Goal: Find specific page/section: Find specific page/section

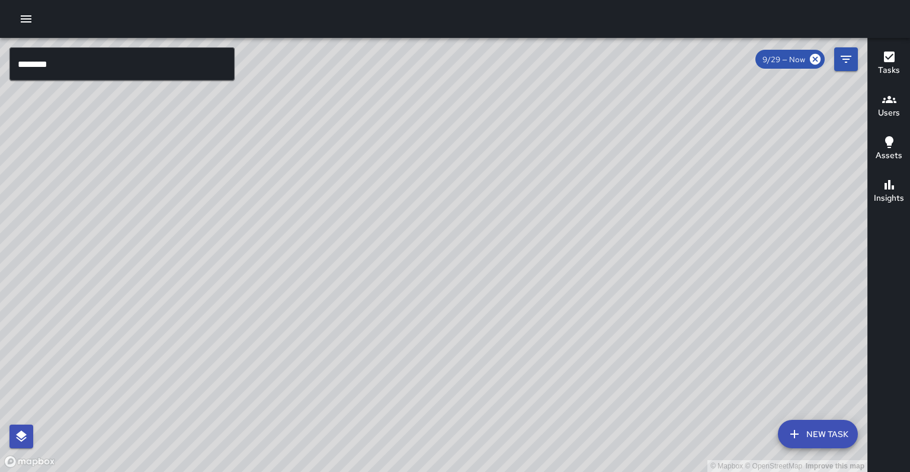
click at [69, 62] on input "********" at bounding box center [121, 63] width 225 height 33
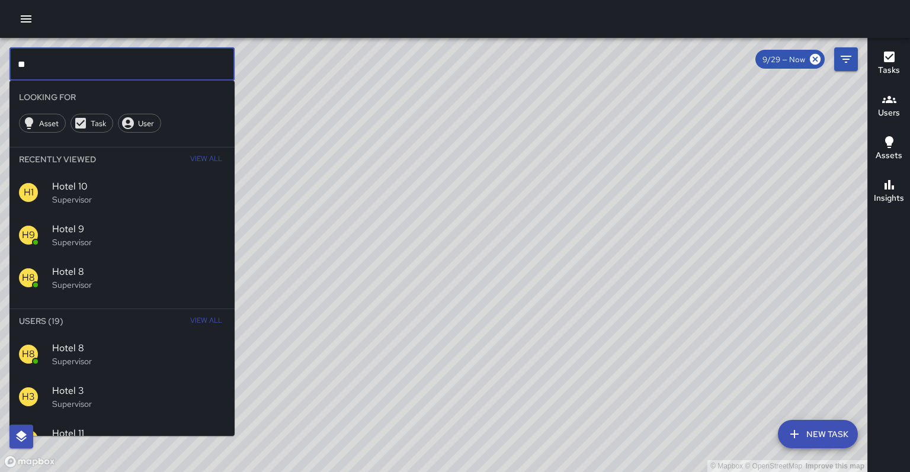
type input "*"
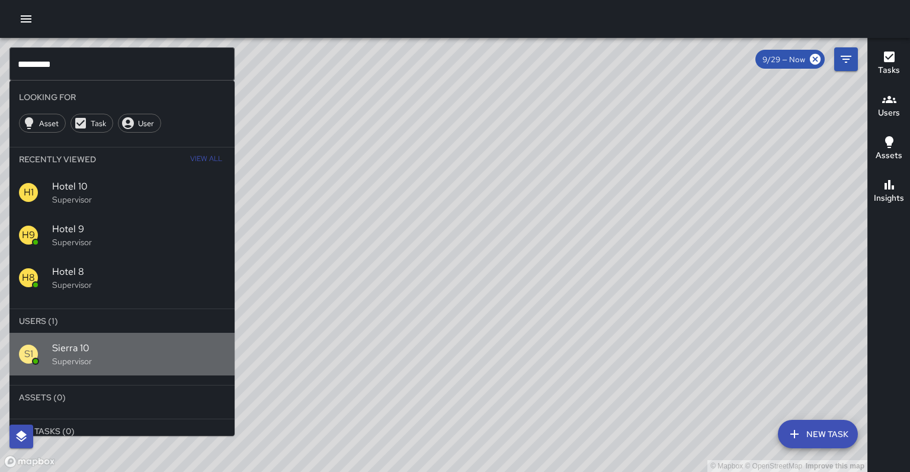
click at [79, 356] on p "Supervisor" at bounding box center [138, 362] width 173 height 12
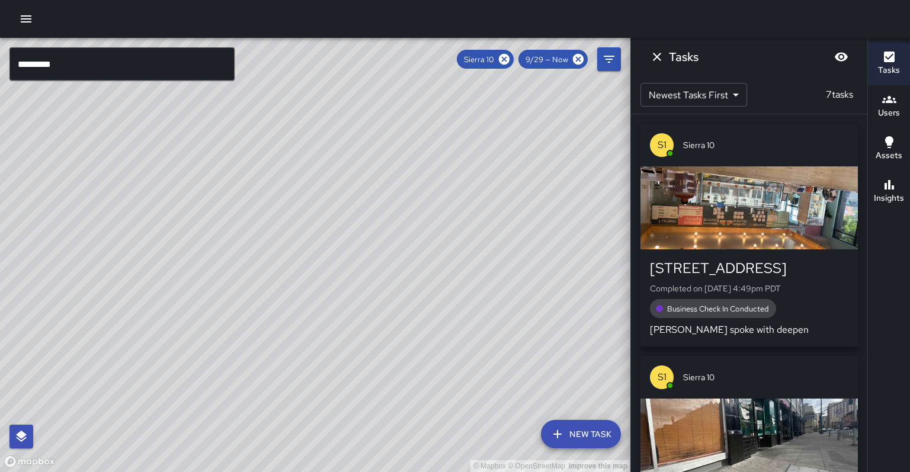
drag, startPoint x: 303, startPoint y: 376, endPoint x: 170, endPoint y: 318, distance: 146.0
click at [170, 319] on div "© Mapbox © OpenStreetMap Improve this map" at bounding box center [315, 255] width 631 height 434
drag, startPoint x: 249, startPoint y: 221, endPoint x: 256, endPoint y: 414, distance: 192.8
click at [256, 414] on div "© Mapbox © OpenStreetMap Improve this map" at bounding box center [315, 255] width 631 height 434
drag, startPoint x: 328, startPoint y: 318, endPoint x: 322, endPoint y: 346, distance: 28.4
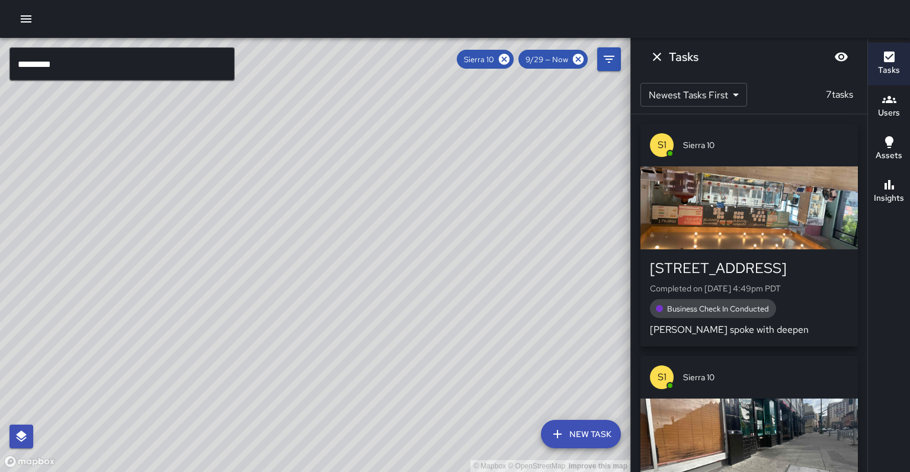
click at [322, 346] on div "© Mapbox © OpenStreetMap Improve this map" at bounding box center [315, 255] width 631 height 434
drag, startPoint x: 353, startPoint y: 266, endPoint x: 239, endPoint y: 337, distance: 134.2
click at [239, 337] on div "© Mapbox © OpenStreetMap Improve this map" at bounding box center [315, 255] width 631 height 434
drag, startPoint x: 276, startPoint y: 239, endPoint x: 218, endPoint y: 350, distance: 125.7
click at [218, 351] on div "© Mapbox © OpenStreetMap Improve this map" at bounding box center [315, 255] width 631 height 434
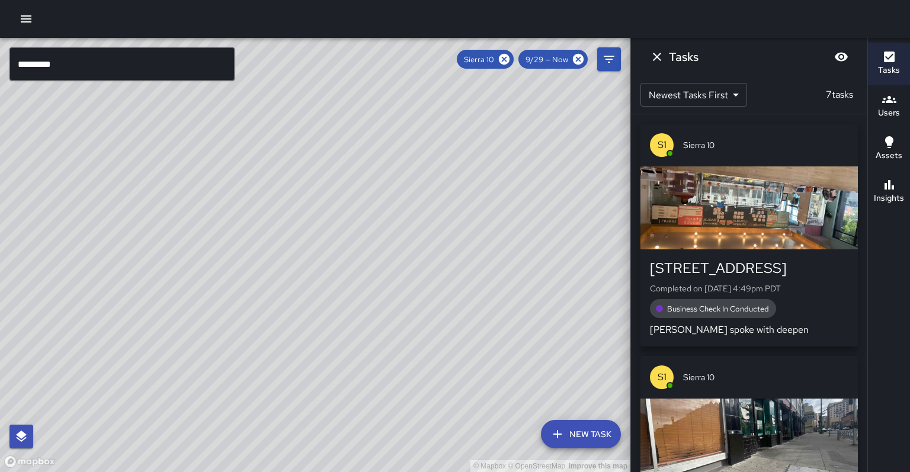
drag, startPoint x: 250, startPoint y: 315, endPoint x: 289, endPoint y: 209, distance: 113.3
click at [289, 199] on div "© Mapbox © OpenStreetMap Improve this map" at bounding box center [315, 255] width 631 height 434
drag, startPoint x: 245, startPoint y: 322, endPoint x: 303, endPoint y: 203, distance: 131.8
click at [303, 203] on div "© Mapbox © OpenStreetMap Improve this map" at bounding box center [315, 255] width 631 height 434
drag, startPoint x: 228, startPoint y: 303, endPoint x: 363, endPoint y: 174, distance: 187.8
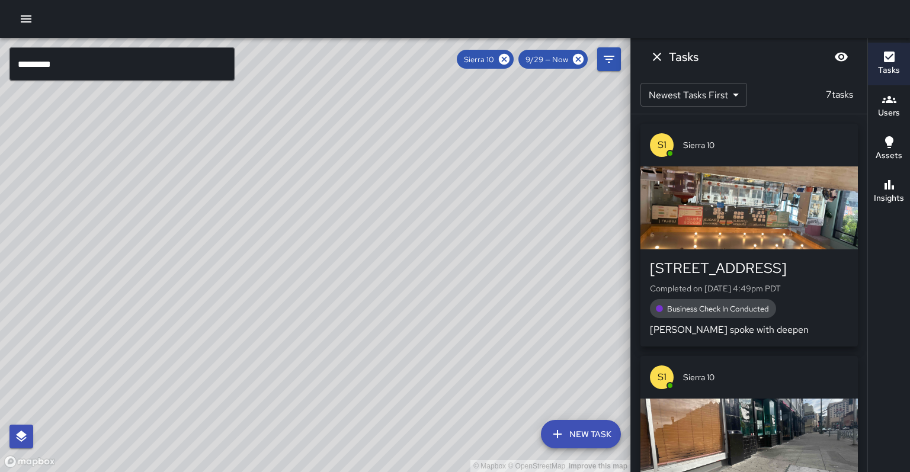
click at [363, 174] on div "© Mapbox © OpenStreetMap Improve this map" at bounding box center [315, 255] width 631 height 434
drag, startPoint x: 299, startPoint y: 251, endPoint x: 220, endPoint y: 372, distance: 144.0
click at [220, 372] on div "© Mapbox © OpenStreetMap Improve this map" at bounding box center [315, 255] width 631 height 434
drag, startPoint x: 261, startPoint y: 269, endPoint x: 215, endPoint y: 365, distance: 106.3
click at [211, 372] on div "© Mapbox © OpenStreetMap Improve this map" at bounding box center [315, 255] width 631 height 434
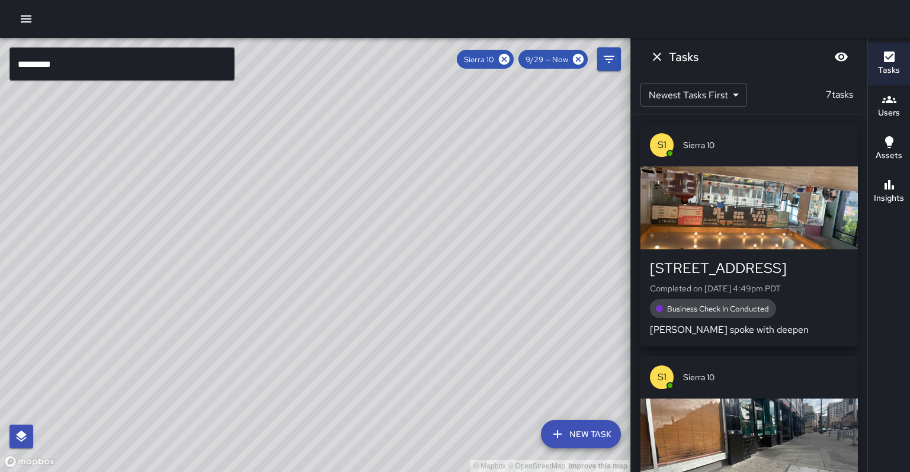
click at [886, 180] on icon "button" at bounding box center [890, 185] width 14 height 14
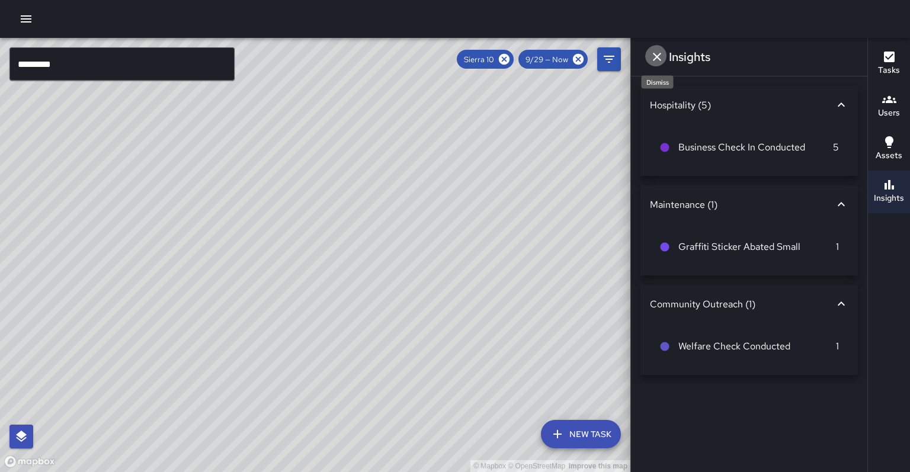
click at [659, 56] on icon "Dismiss" at bounding box center [657, 57] width 14 height 14
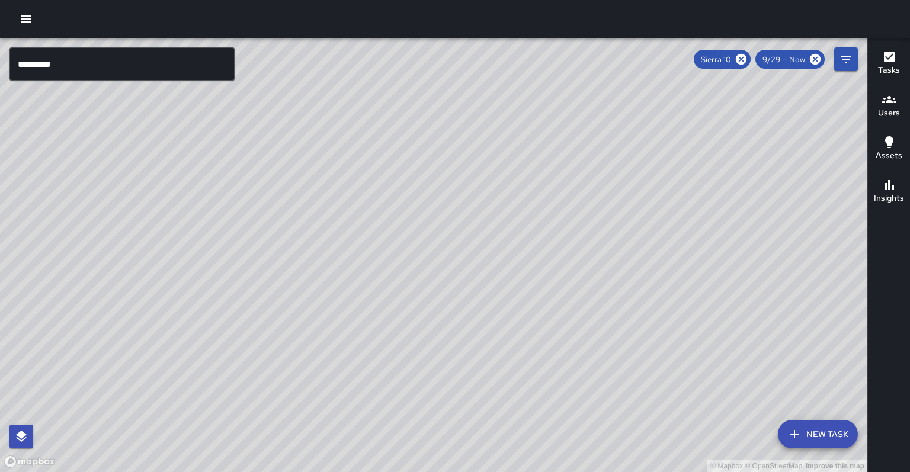
drag, startPoint x: 509, startPoint y: 180, endPoint x: 373, endPoint y: 273, distance: 165.1
click at [373, 273] on div "© Mapbox © OpenStreetMap Improve this map" at bounding box center [434, 255] width 868 height 434
click at [70, 62] on input "*********" at bounding box center [121, 63] width 225 height 33
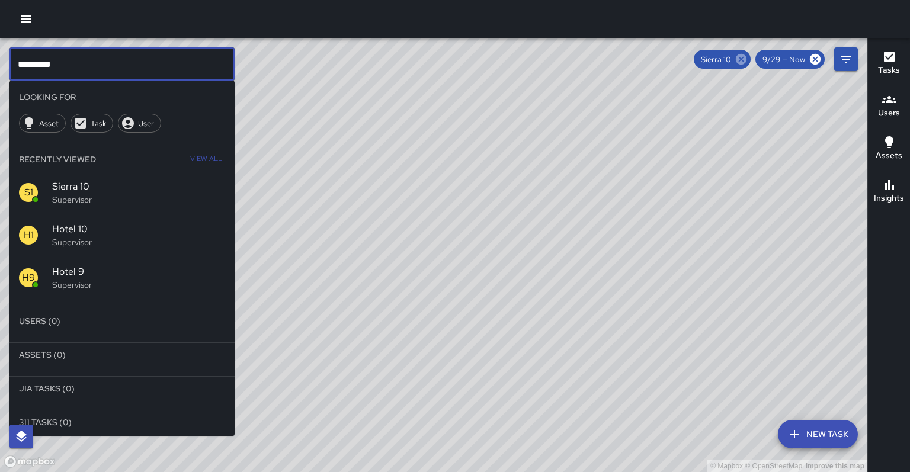
click at [747, 58] on icon at bounding box center [741, 59] width 11 height 11
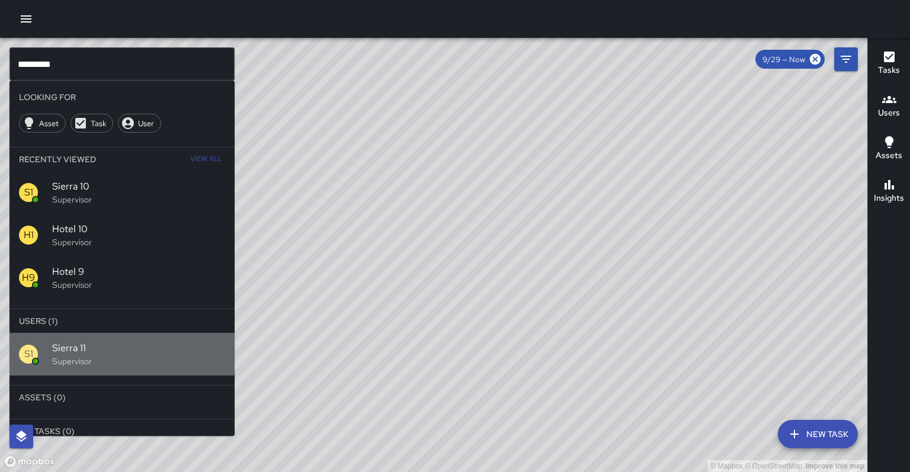
click at [109, 333] on div "S1 Sierra 11 Supervisor" at bounding box center [121, 354] width 225 height 43
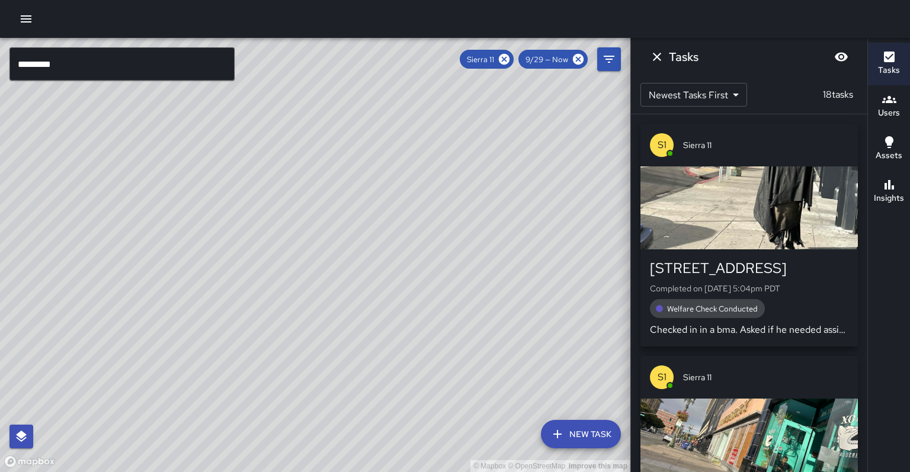
drag, startPoint x: 149, startPoint y: 314, endPoint x: 205, endPoint y: 235, distance: 96.5
click at [210, 190] on div "© Mapbox © OpenStreetMap Improve this map" at bounding box center [315, 255] width 631 height 434
drag, startPoint x: 228, startPoint y: 178, endPoint x: 201, endPoint y: 286, distance: 110.6
click at [201, 286] on div "© Mapbox © OpenStreetMap Improve this map" at bounding box center [315, 255] width 631 height 434
drag, startPoint x: 207, startPoint y: 254, endPoint x: 177, endPoint y: 228, distance: 39.1
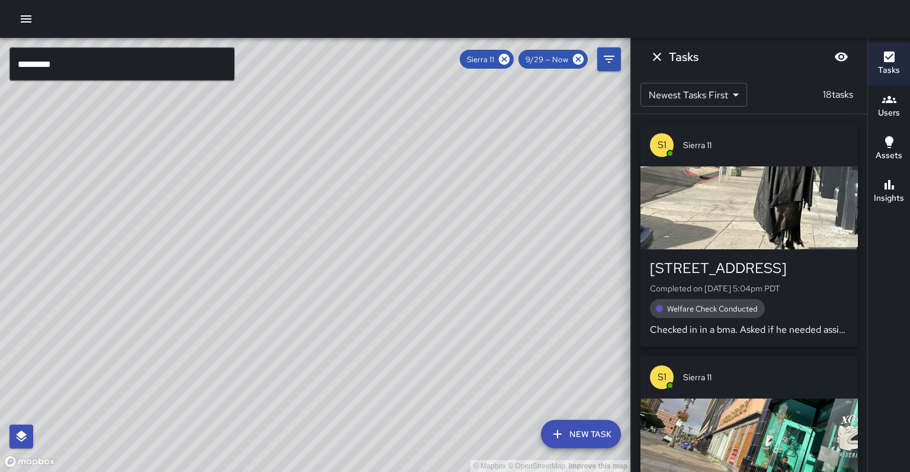
click at [177, 228] on div "© Mapbox © OpenStreetMap Improve this map" at bounding box center [315, 255] width 631 height 434
drag, startPoint x: 196, startPoint y: 229, endPoint x: 190, endPoint y: 211, distance: 19.3
click at [190, 211] on div "© Mapbox © OpenStreetMap Improve this map" at bounding box center [315, 255] width 631 height 434
drag, startPoint x: 258, startPoint y: 193, endPoint x: 275, endPoint y: 190, distance: 16.9
click at [275, 190] on div "© Mapbox © OpenStreetMap Improve this map" at bounding box center [315, 255] width 631 height 434
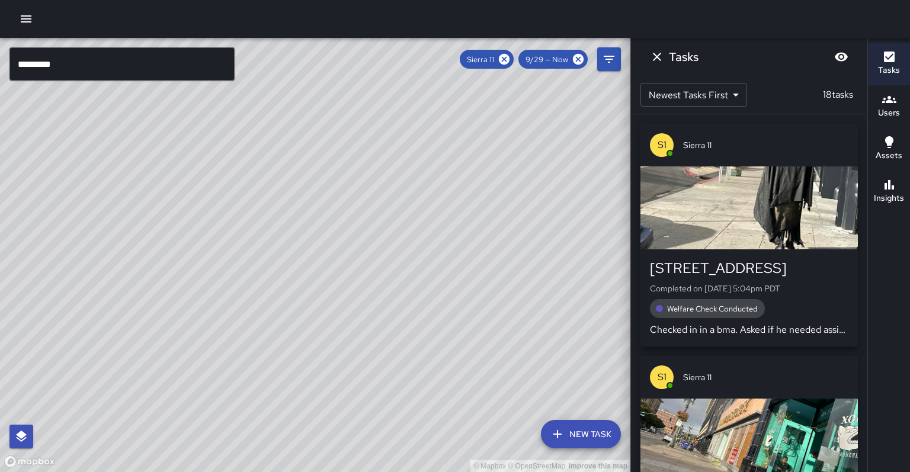
drag, startPoint x: 264, startPoint y: 183, endPoint x: 266, endPoint y: 209, distance: 26.1
click at [266, 209] on div "© Mapbox © OpenStreetMap Improve this map" at bounding box center [315, 255] width 631 height 434
click at [909, 187] on button "Insights" at bounding box center [889, 192] width 42 height 43
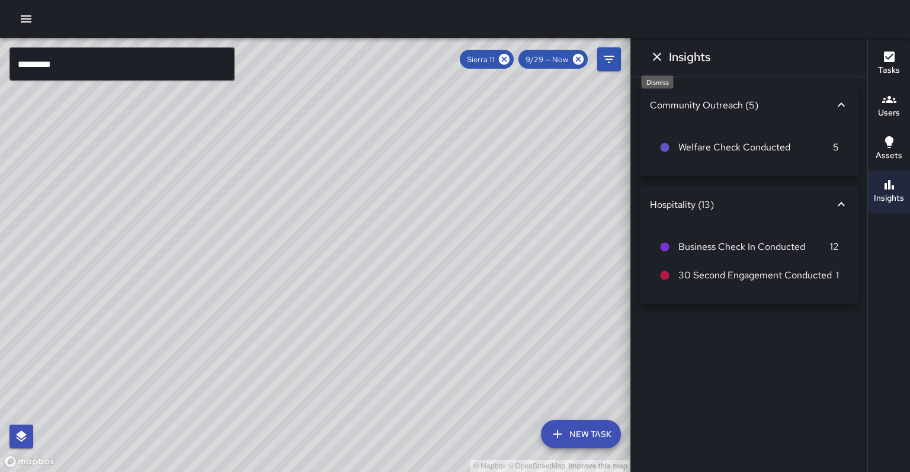
click at [648, 57] on button "Dismiss" at bounding box center [657, 57] width 24 height 24
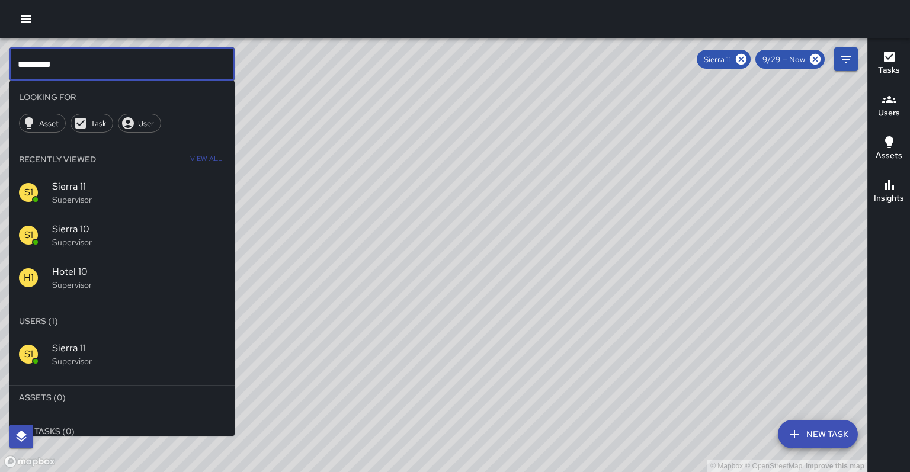
click at [109, 69] on input "*********" at bounding box center [121, 63] width 225 height 33
click at [751, 59] on div "Sierra 11" at bounding box center [724, 59] width 54 height 19
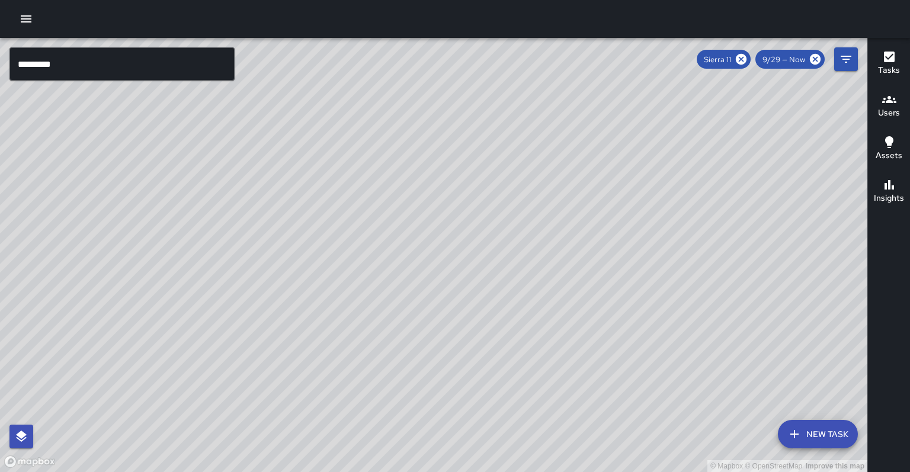
click at [748, 58] on icon at bounding box center [741, 59] width 13 height 13
click at [752, 59] on div "© Mapbox © OpenStreetMap Improve this map" at bounding box center [434, 255] width 868 height 434
click at [194, 71] on input "*********" at bounding box center [121, 63] width 225 height 33
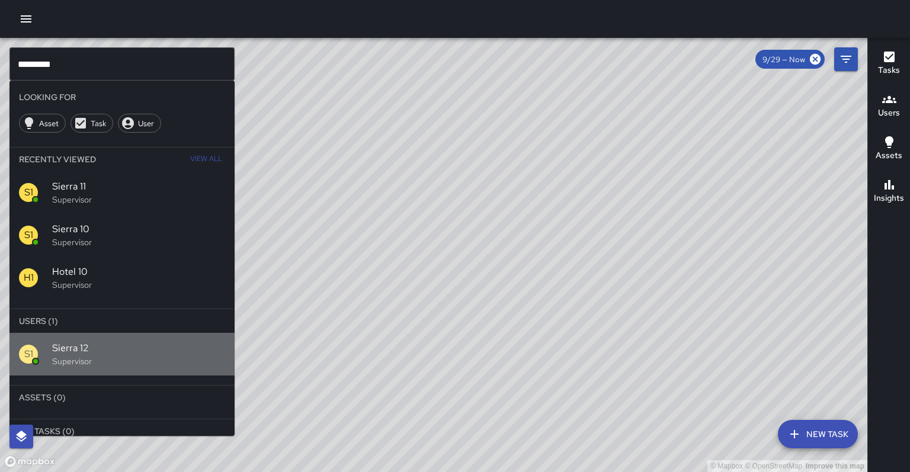
click at [108, 356] on p "Supervisor" at bounding box center [138, 362] width 173 height 12
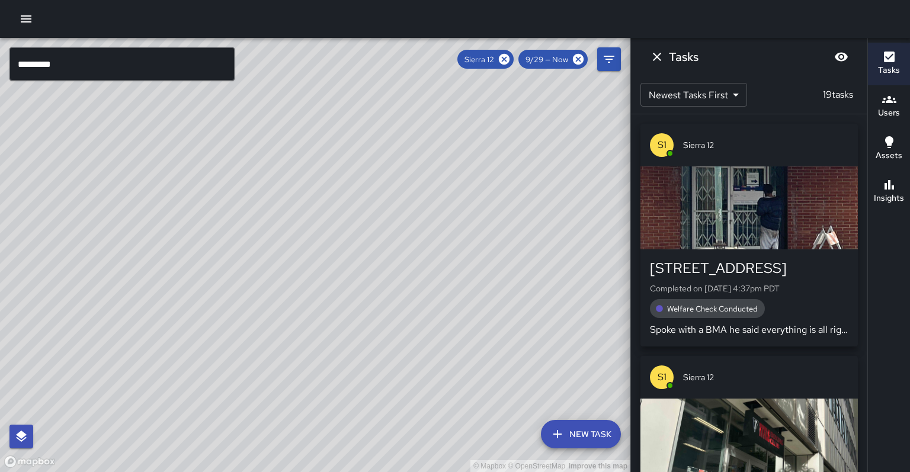
drag, startPoint x: 274, startPoint y: 309, endPoint x: 217, endPoint y: 244, distance: 86.9
click at [210, 408] on div "© Mapbox © OpenStreetMap Improve this map" at bounding box center [315, 255] width 631 height 434
drag, startPoint x: 296, startPoint y: 191, endPoint x: 236, endPoint y: 308, distance: 131.5
click at [236, 308] on div "© Mapbox © OpenStreetMap Improve this map" at bounding box center [315, 255] width 631 height 434
click at [288, 241] on div "© Mapbox © OpenStreetMap Improve this map" at bounding box center [315, 255] width 631 height 434
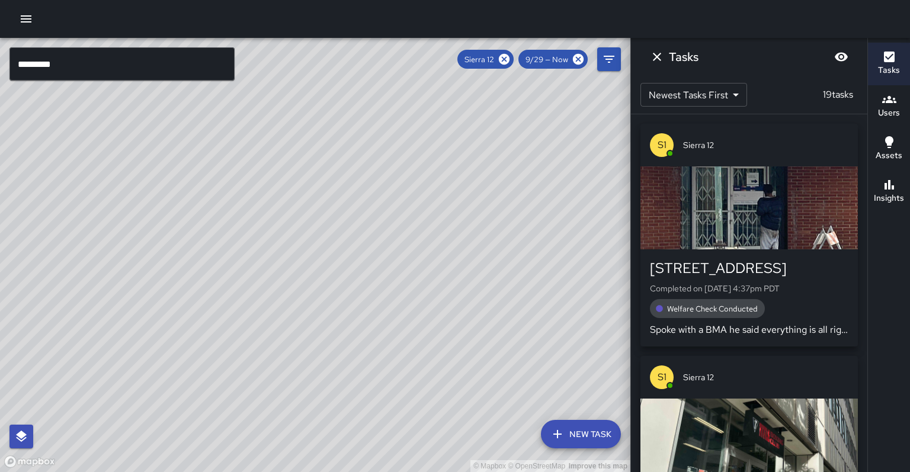
drag, startPoint x: 264, startPoint y: 238, endPoint x: 273, endPoint y: 232, distance: 11.0
click at [273, 232] on div "© Mapbox © OpenStreetMap Improve this map" at bounding box center [315, 255] width 631 height 434
drag, startPoint x: 264, startPoint y: 186, endPoint x: 235, endPoint y: 223, distance: 46.8
click at [235, 223] on div "© Mapbox © OpenStreetMap Improve this map" at bounding box center [315, 255] width 631 height 434
drag, startPoint x: 231, startPoint y: 242, endPoint x: 223, endPoint y: 228, distance: 16.2
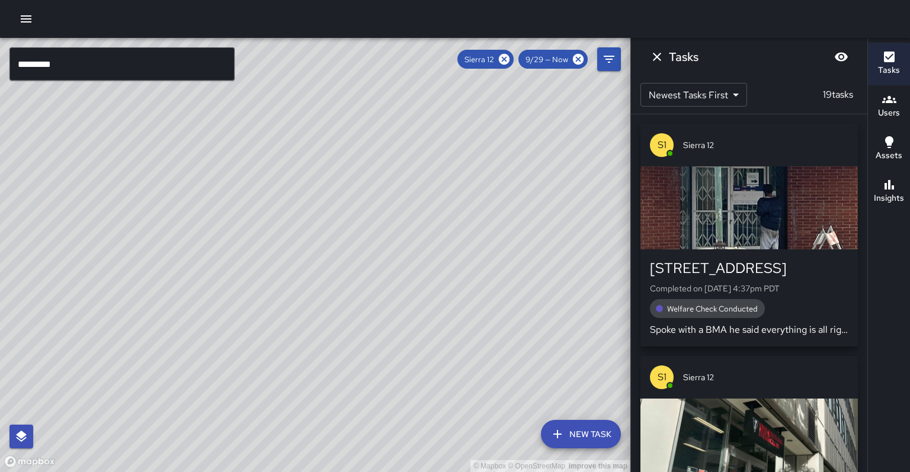
click at [223, 228] on div "© Mapbox © OpenStreetMap Improve this map" at bounding box center [315, 255] width 631 height 434
drag, startPoint x: 365, startPoint y: 216, endPoint x: 121, endPoint y: 228, distance: 243.9
click at [121, 228] on div "© Mapbox © OpenStreetMap Improve this map" at bounding box center [315, 255] width 631 height 434
drag, startPoint x: 157, startPoint y: 216, endPoint x: 219, endPoint y: 247, distance: 68.9
click at [277, 244] on div "© Mapbox © OpenStreetMap Improve this map" at bounding box center [315, 255] width 631 height 434
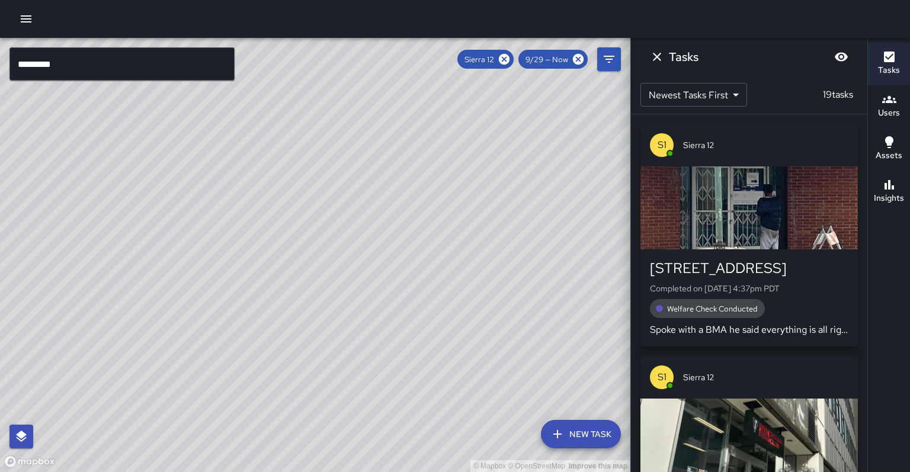
click at [427, 227] on div "© Mapbox © OpenStreetMap Improve this map" at bounding box center [315, 255] width 631 height 434
drag, startPoint x: 420, startPoint y: 234, endPoint x: 559, endPoint y: 234, distance: 139.3
click at [559, 234] on div "© Mapbox © OpenStreetMap Improve this map" at bounding box center [315, 255] width 631 height 434
drag, startPoint x: 242, startPoint y: 258, endPoint x: 307, endPoint y: 261, distance: 64.7
click at [307, 261] on div "© Mapbox © OpenStreetMap Improve this map" at bounding box center [315, 255] width 631 height 434
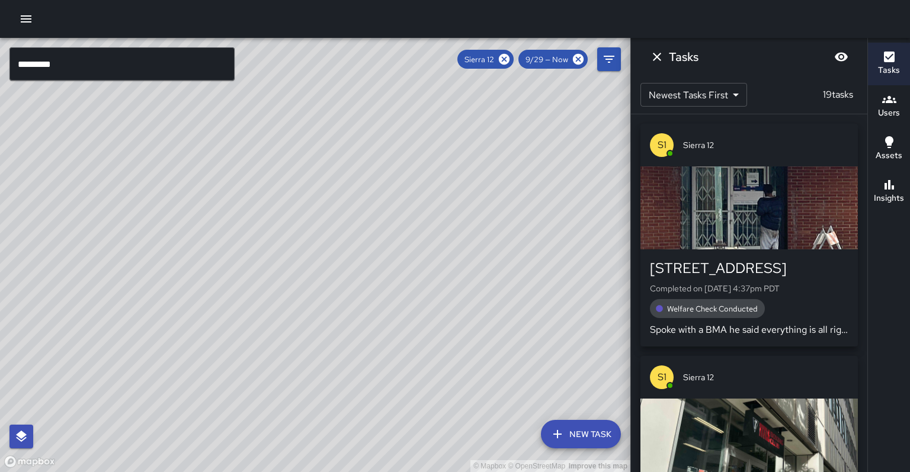
drag, startPoint x: 369, startPoint y: 244, endPoint x: 274, endPoint y: 282, distance: 102.4
click at [274, 282] on div "© Mapbox © OpenStreetMap Improve this map" at bounding box center [315, 255] width 631 height 434
drag, startPoint x: 274, startPoint y: 279, endPoint x: 263, endPoint y: 252, distance: 29.2
click at [263, 252] on div "© Mapbox © OpenStreetMap Improve this map" at bounding box center [315, 255] width 631 height 434
drag, startPoint x: 258, startPoint y: 254, endPoint x: 269, endPoint y: 237, distance: 20.2
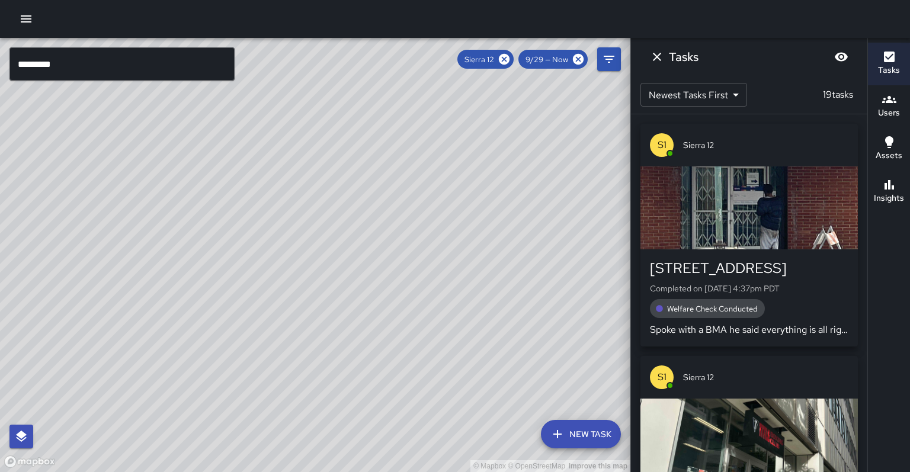
click at [269, 237] on div "© Mapbox © OpenStreetMap Improve this map" at bounding box center [315, 255] width 631 height 434
drag, startPoint x: 269, startPoint y: 237, endPoint x: 279, endPoint y: 212, distance: 27.2
click at [279, 211] on div "© Mapbox © OpenStreetMap Improve this map" at bounding box center [315, 255] width 631 height 434
drag, startPoint x: 224, startPoint y: 201, endPoint x: 212, endPoint y: 232, distance: 33.2
click at [212, 232] on div "© Mapbox © OpenStreetMap Improve this map" at bounding box center [315, 255] width 631 height 434
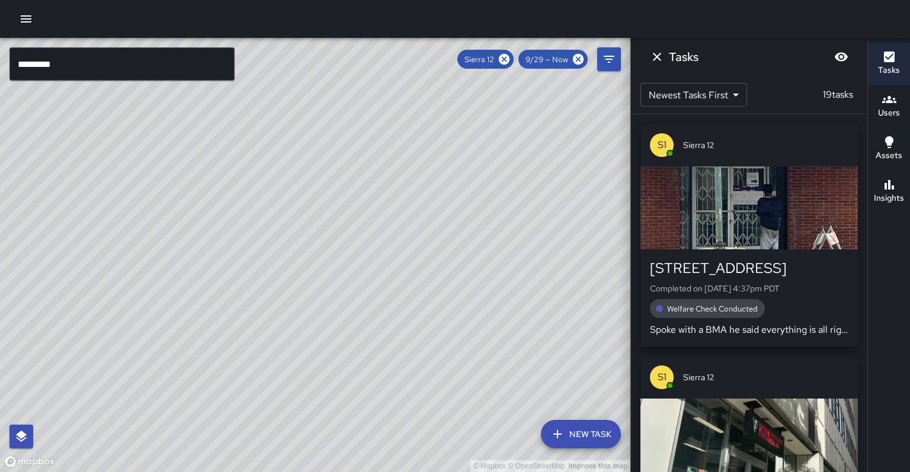
drag, startPoint x: 220, startPoint y: 216, endPoint x: 289, endPoint y: 204, distance: 69.9
click at [289, 204] on div "© Mapbox © OpenStreetMap Improve this map" at bounding box center [315, 255] width 631 height 434
drag, startPoint x: 271, startPoint y: 321, endPoint x: 231, endPoint y: 211, distance: 117.4
click at [230, 211] on div "© Mapbox © OpenStreetMap Improve this map" at bounding box center [315, 255] width 631 height 434
click at [896, 192] on h6 "Insights" at bounding box center [889, 198] width 30 height 13
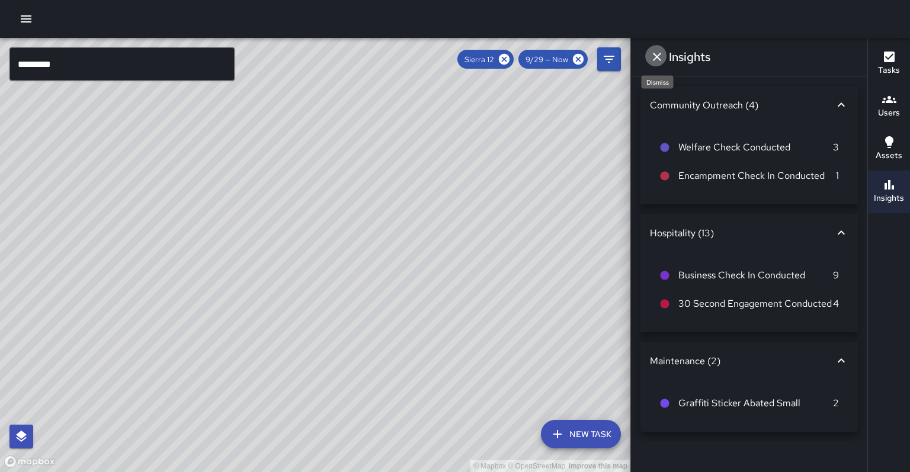
click at [657, 55] on icon "Dismiss" at bounding box center [657, 57] width 8 height 8
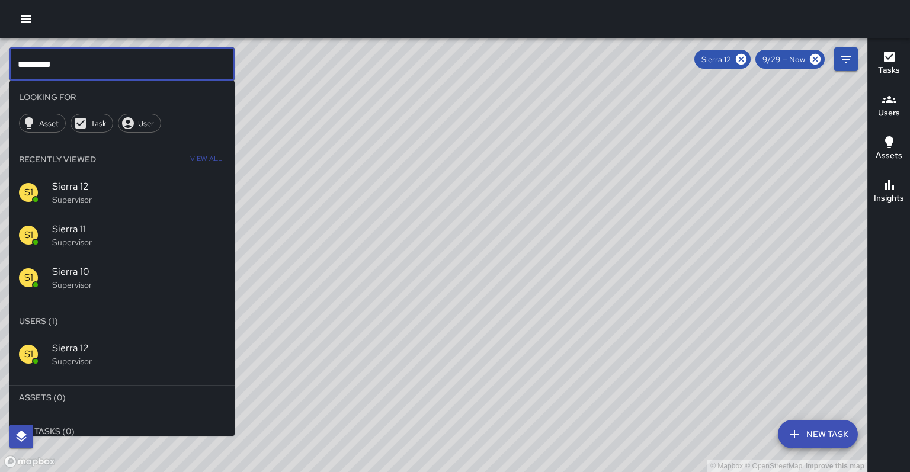
click at [167, 70] on input "*********" at bounding box center [121, 63] width 225 height 33
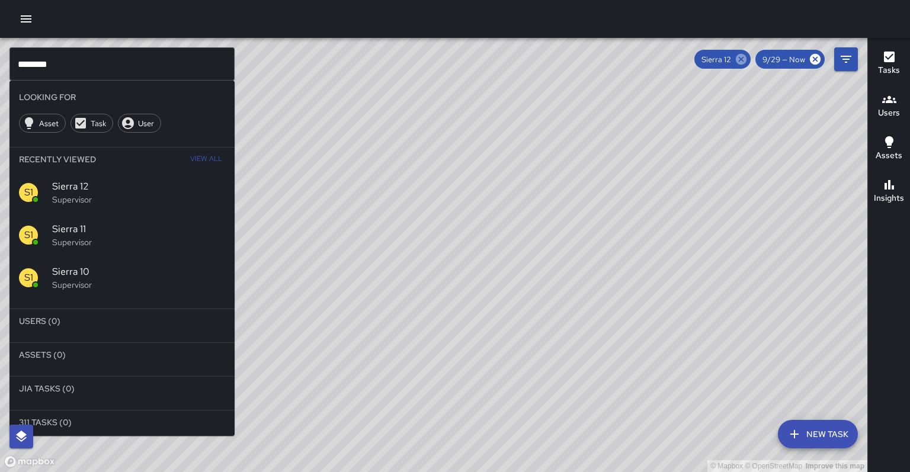
click at [748, 59] on icon at bounding box center [741, 59] width 13 height 13
click at [167, 356] on p "Supervisor" at bounding box center [138, 362] width 173 height 12
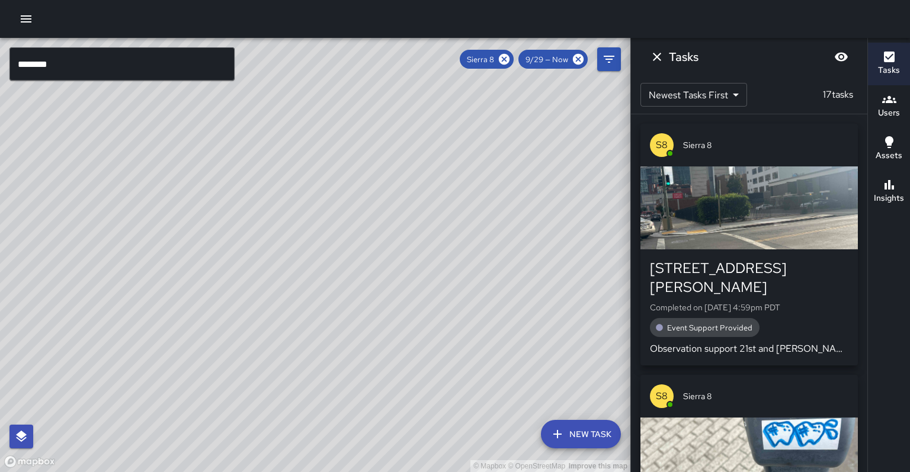
drag, startPoint x: 173, startPoint y: 318, endPoint x: 162, endPoint y: 404, distance: 86.7
click at [162, 404] on div "© Mapbox © OpenStreetMap Improve this map" at bounding box center [315, 255] width 631 height 434
drag, startPoint x: 168, startPoint y: 330, endPoint x: 168, endPoint y: 314, distance: 16.0
click at [168, 314] on div "© Mapbox © OpenStreetMap Improve this map" at bounding box center [315, 255] width 631 height 434
click at [881, 192] on h6 "Insights" at bounding box center [889, 198] width 30 height 13
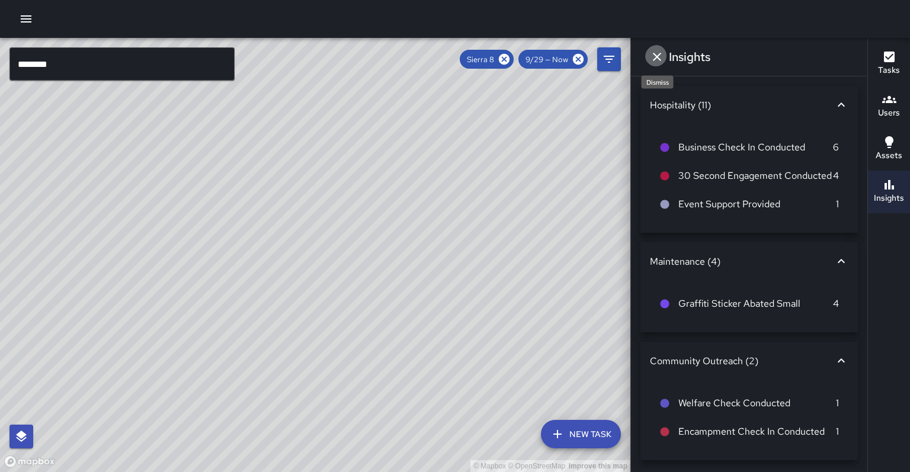
click at [661, 65] on button "Dismiss" at bounding box center [657, 57] width 24 height 24
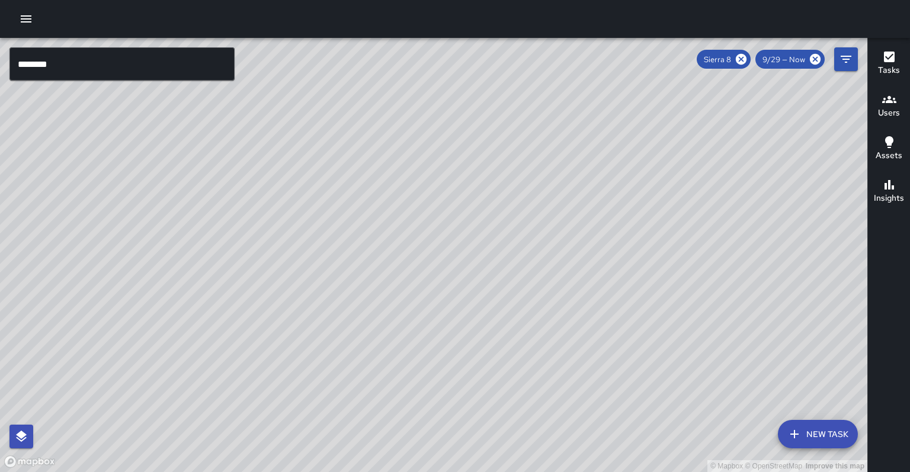
drag, startPoint x: 486, startPoint y: 258, endPoint x: 486, endPoint y: 239, distance: 19.0
click at [527, 230] on div "© Mapbox © OpenStreetMap Improve this map" at bounding box center [434, 255] width 868 height 434
drag, startPoint x: 391, startPoint y: 243, endPoint x: 386, endPoint y: 263, distance: 20.7
click at [386, 263] on div "© Mapbox © OpenStreetMap Improve this map" at bounding box center [434, 255] width 868 height 434
click at [111, 73] on input "********" at bounding box center [121, 63] width 225 height 33
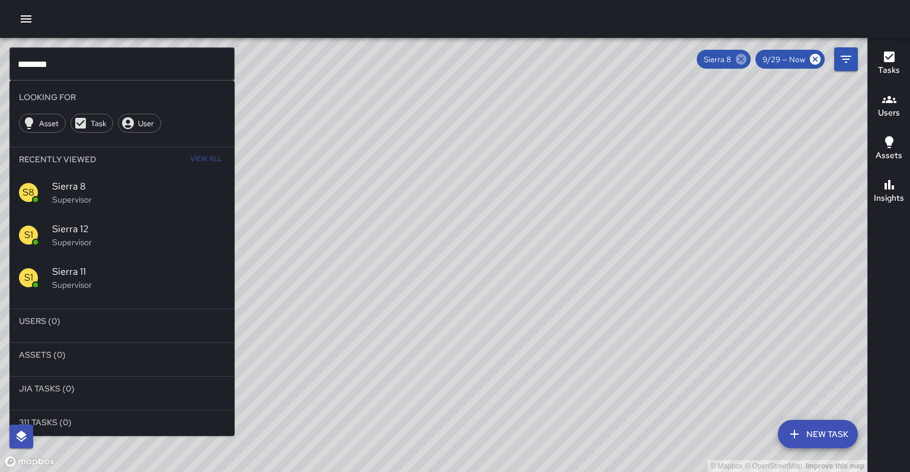
click at [747, 60] on icon at bounding box center [741, 59] width 11 height 11
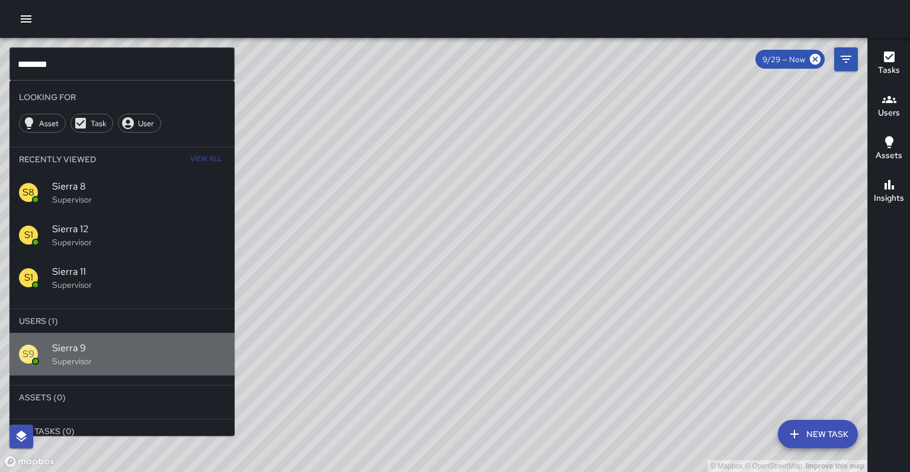
click at [104, 356] on p "Supervisor" at bounding box center [138, 362] width 173 height 12
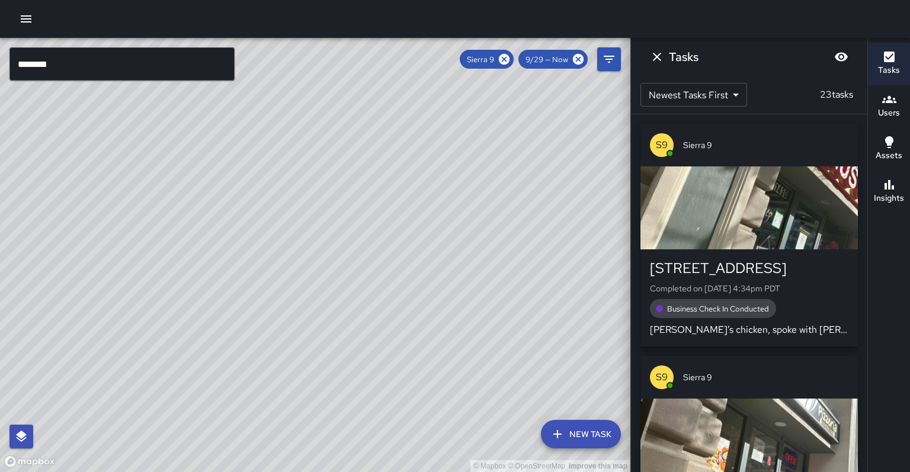
drag, startPoint x: 149, startPoint y: 335, endPoint x: 272, endPoint y: 241, distance: 154.8
click at [275, 235] on div "© Mapbox © OpenStreetMap Improve this map" at bounding box center [315, 255] width 631 height 434
drag, startPoint x: 335, startPoint y: 306, endPoint x: 280, endPoint y: 315, distance: 55.9
click at [280, 315] on div "© Mapbox © OpenStreetMap Improve this map" at bounding box center [315, 255] width 631 height 434
drag, startPoint x: 292, startPoint y: 318, endPoint x: 269, endPoint y: 310, distance: 24.4
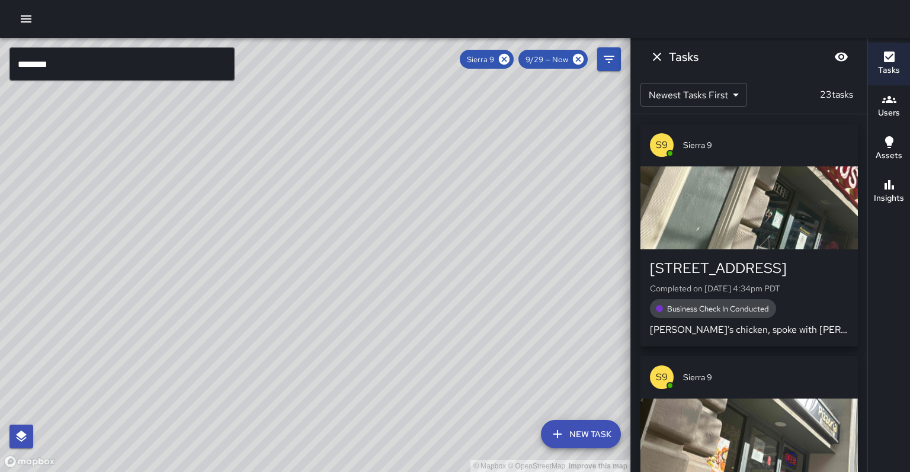
click at [269, 310] on div "© Mapbox © OpenStreetMap Improve this map" at bounding box center [315, 255] width 631 height 434
click at [878, 178] on div "Insights" at bounding box center [889, 191] width 30 height 27
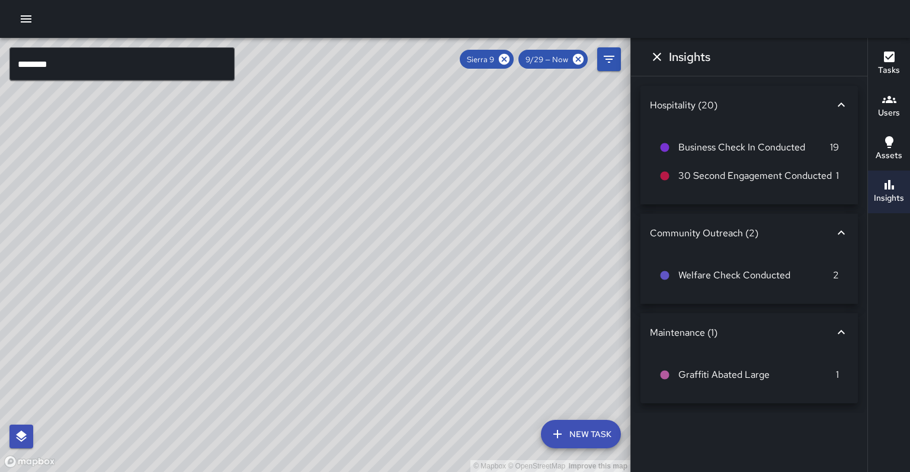
click at [669, 52] on h6 "Insights" at bounding box center [689, 56] width 41 height 19
click at [665, 55] on button "Dismiss" at bounding box center [657, 57] width 24 height 24
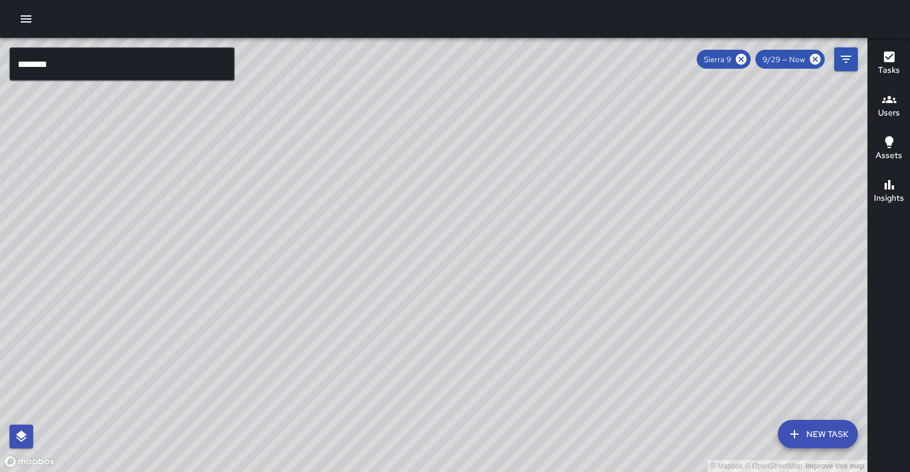
drag, startPoint x: 597, startPoint y: 213, endPoint x: 567, endPoint y: 202, distance: 32.8
click at [567, 202] on div "© Mapbox © OpenStreetMap Improve this map" at bounding box center [434, 255] width 868 height 434
drag, startPoint x: 700, startPoint y: 135, endPoint x: 746, endPoint y: 114, distance: 50.9
click at [788, 89] on div "© Mapbox © OpenStreetMap Improve this map" at bounding box center [434, 255] width 868 height 434
drag, startPoint x: 373, startPoint y: 224, endPoint x: 365, endPoint y: 206, distance: 19.6
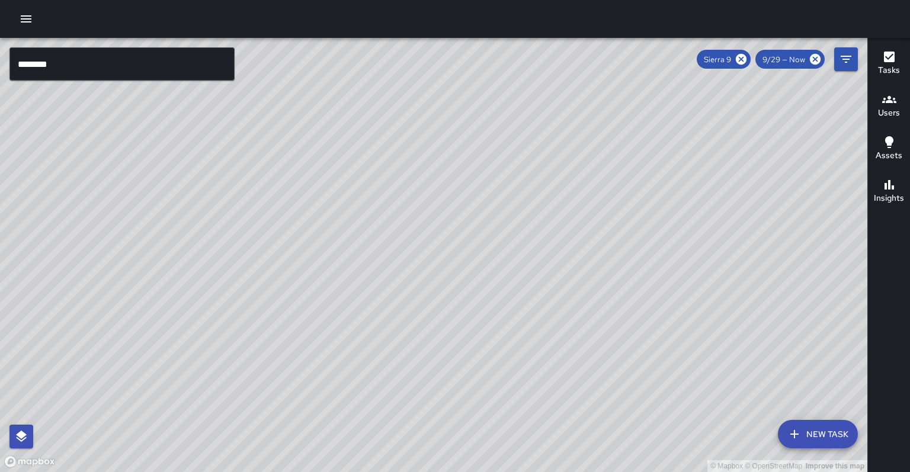
click at [365, 206] on div "© Mapbox © OpenStreetMap Improve this map" at bounding box center [434, 255] width 868 height 434
drag, startPoint x: 189, startPoint y: 235, endPoint x: 179, endPoint y: 240, distance: 11.4
click at [179, 240] on div "© Mapbox © OpenStreetMap Improve this map" at bounding box center [434, 255] width 868 height 434
drag, startPoint x: 242, startPoint y: 234, endPoint x: 249, endPoint y: 231, distance: 7.7
click at [249, 232] on div "© Mapbox © OpenStreetMap Improve this map" at bounding box center [434, 255] width 868 height 434
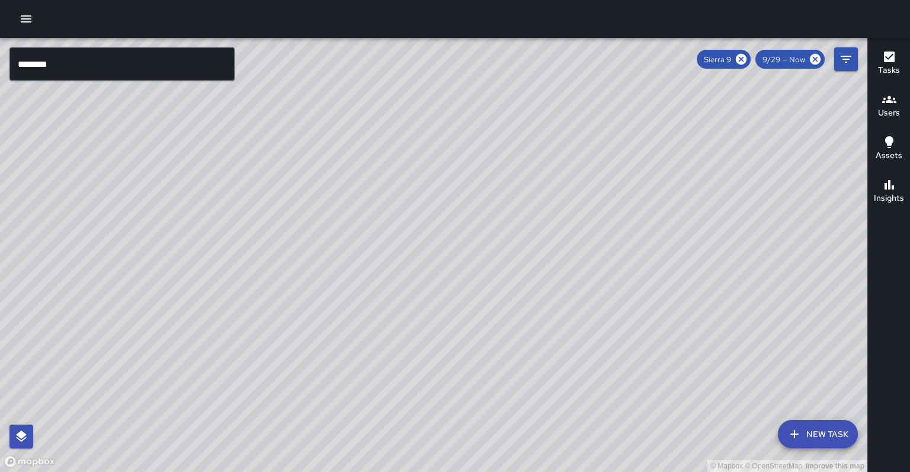
click at [98, 49] on input "********" at bounding box center [121, 63] width 225 height 33
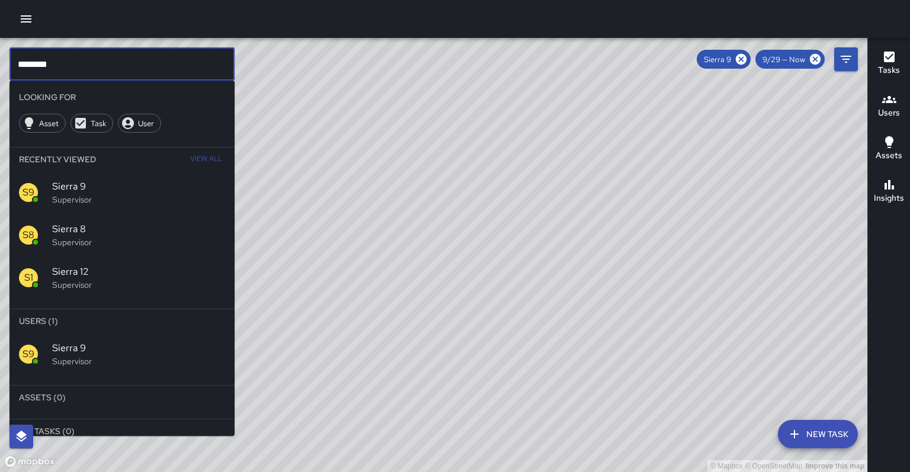
click at [87, 60] on input "********" at bounding box center [121, 63] width 225 height 33
click at [747, 59] on icon at bounding box center [741, 59] width 11 height 11
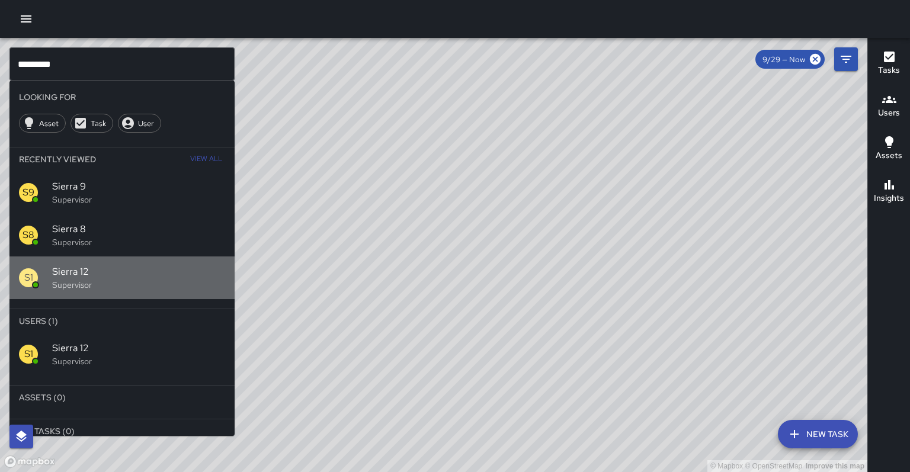
click at [121, 279] on p "Supervisor" at bounding box center [138, 285] width 173 height 12
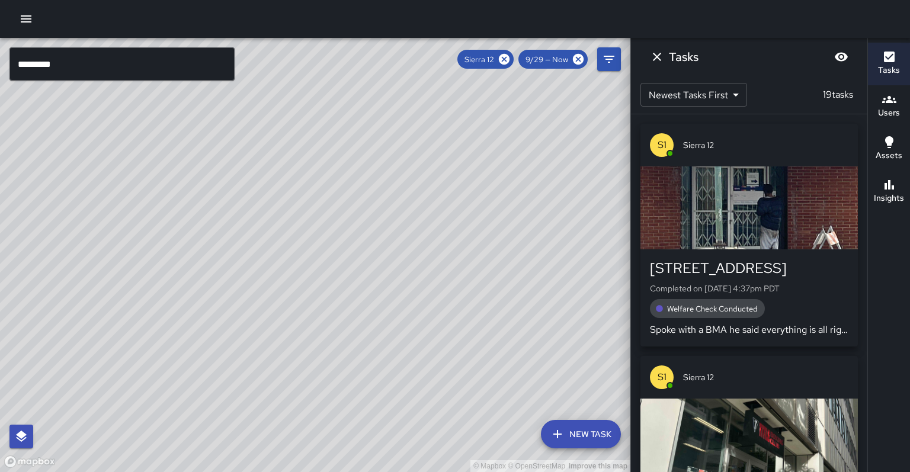
drag, startPoint x: 202, startPoint y: 270, endPoint x: 171, endPoint y: 325, distance: 62.6
click at [171, 325] on div "© Mapbox © OpenStreetMap Improve this map" at bounding box center [315, 255] width 631 height 434
drag, startPoint x: 214, startPoint y: 246, endPoint x: 167, endPoint y: 382, distance: 143.8
click at [167, 382] on div "© Mapbox © OpenStreetMap Improve this map" at bounding box center [315, 255] width 631 height 434
click at [88, 56] on input "*********" at bounding box center [121, 63] width 225 height 33
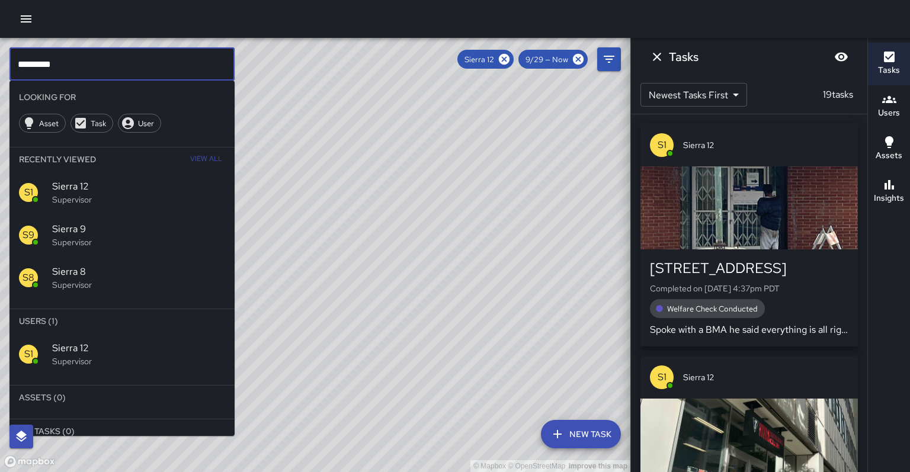
click at [88, 57] on input "*********" at bounding box center [121, 63] width 225 height 33
click at [87, 60] on input "*********" at bounding box center [121, 63] width 225 height 33
click at [510, 59] on icon at bounding box center [504, 59] width 11 height 11
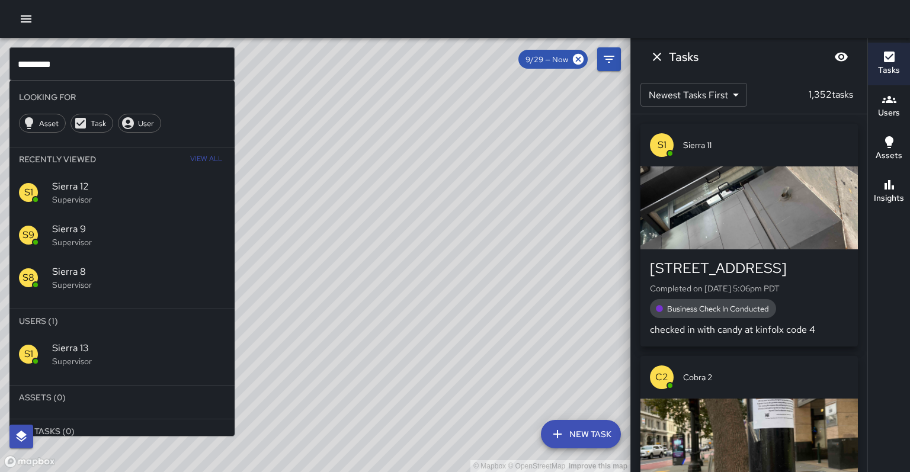
click at [158, 341] on span "Sierra 13" at bounding box center [138, 348] width 173 height 14
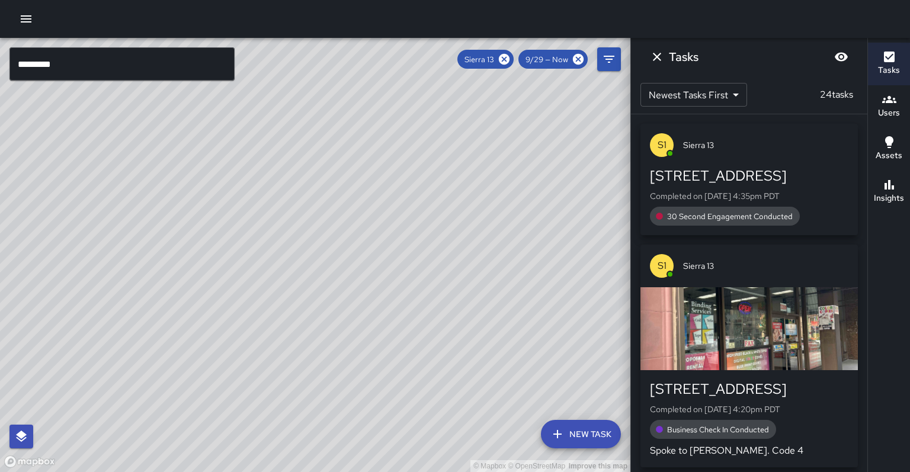
drag, startPoint x: 177, startPoint y: 311, endPoint x: 347, endPoint y: 202, distance: 201.3
click at [347, 202] on div "© Mapbox © OpenStreetMap Improve this map" at bounding box center [315, 255] width 631 height 434
drag, startPoint x: 245, startPoint y: 359, endPoint x: 274, endPoint y: 203, distance: 158.1
click at [274, 203] on div "© Mapbox © OpenStreetMap Improve this map" at bounding box center [315, 255] width 631 height 434
drag, startPoint x: 210, startPoint y: 277, endPoint x: 277, endPoint y: 229, distance: 82.4
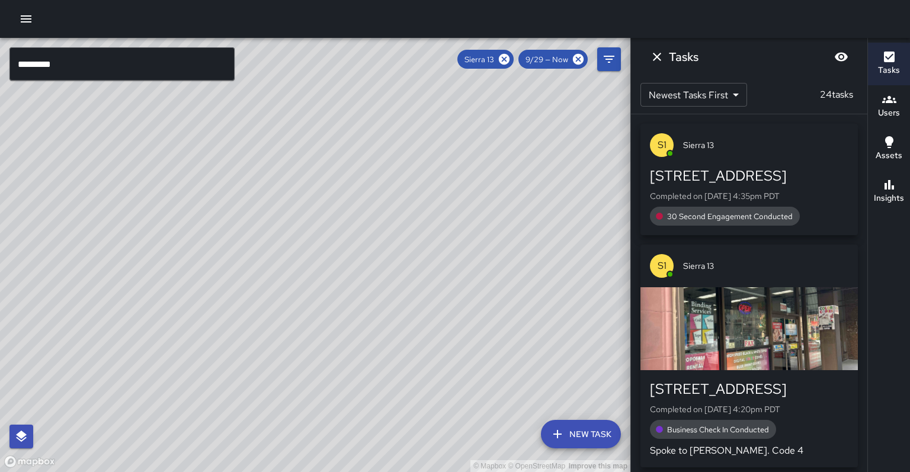
click at [277, 229] on div "© Mapbox © OpenStreetMap Improve this map" at bounding box center [315, 255] width 631 height 434
drag, startPoint x: 252, startPoint y: 274, endPoint x: 232, endPoint y: 257, distance: 26.5
click at [232, 257] on div "© Mapbox © OpenStreetMap Improve this map" at bounding box center [315, 255] width 631 height 434
drag, startPoint x: 257, startPoint y: 213, endPoint x: 127, endPoint y: 347, distance: 186.5
click at [121, 354] on div "© Mapbox © OpenStreetMap Improve this map" at bounding box center [315, 255] width 631 height 434
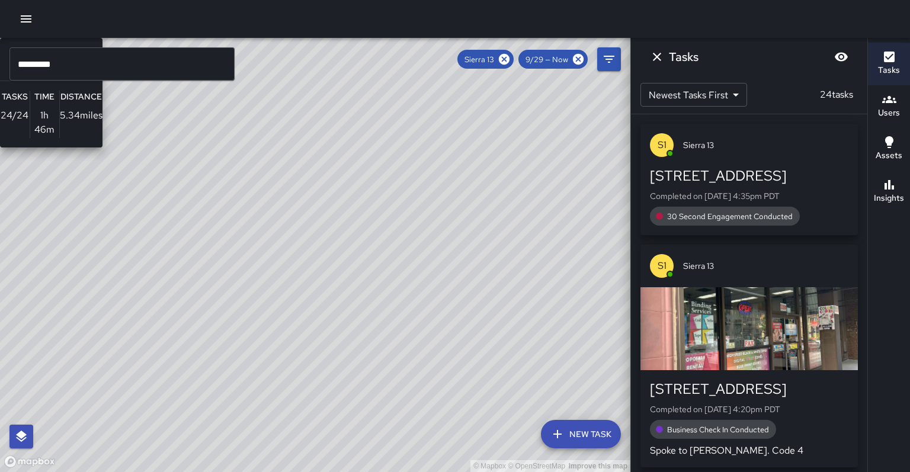
drag, startPoint x: 128, startPoint y: 322, endPoint x: 236, endPoint y: 237, distance: 137.6
click at [236, 237] on div "© Mapbox © OpenStreetMap Improve this map S1 Sierra 13 Supervisor Tasks 24 / 24…" at bounding box center [315, 255] width 631 height 434
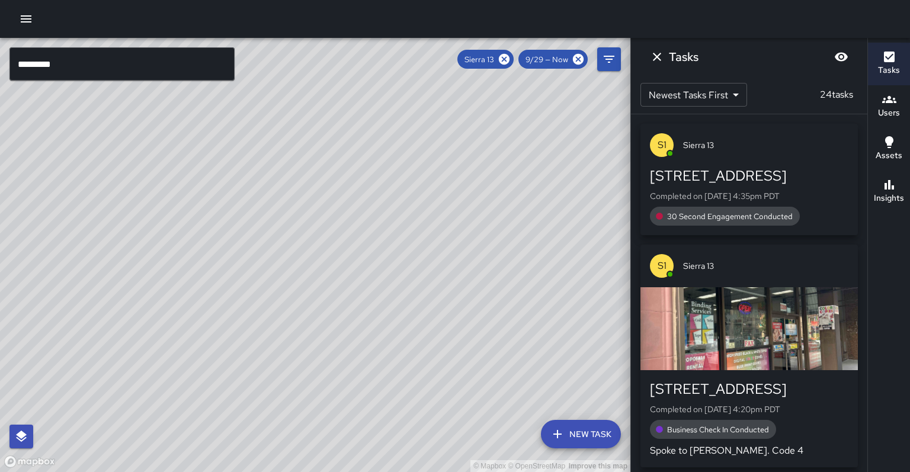
drag, startPoint x: 174, startPoint y: 239, endPoint x: 248, endPoint y: 161, distance: 106.9
click at [248, 161] on div "© Mapbox © OpenStreetMap Improve this map" at bounding box center [315, 255] width 631 height 434
click at [889, 192] on h6 "Insights" at bounding box center [889, 198] width 30 height 13
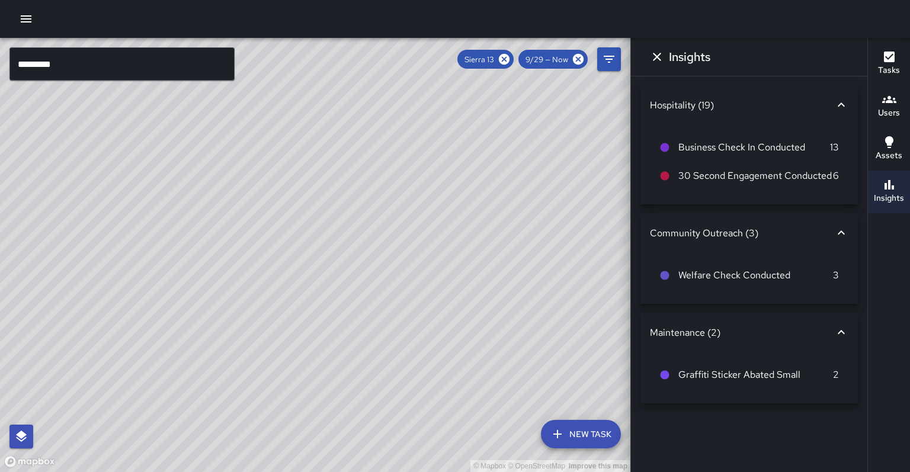
drag, startPoint x: 200, startPoint y: 287, endPoint x: 317, endPoint y: 232, distance: 129.1
click at [317, 232] on div "© Mapbox © OpenStreetMap Improve this map S1 Sierra 13 Supervisor Tasks 24 / 24…" at bounding box center [315, 255] width 631 height 434
drag, startPoint x: 228, startPoint y: 312, endPoint x: 228, endPoint y: 301, distance: 11.3
click at [228, 301] on div "© Mapbox © OpenStreetMap Improve this map" at bounding box center [315, 255] width 631 height 434
drag, startPoint x: 165, startPoint y: 214, endPoint x: 111, endPoint y: 227, distance: 54.9
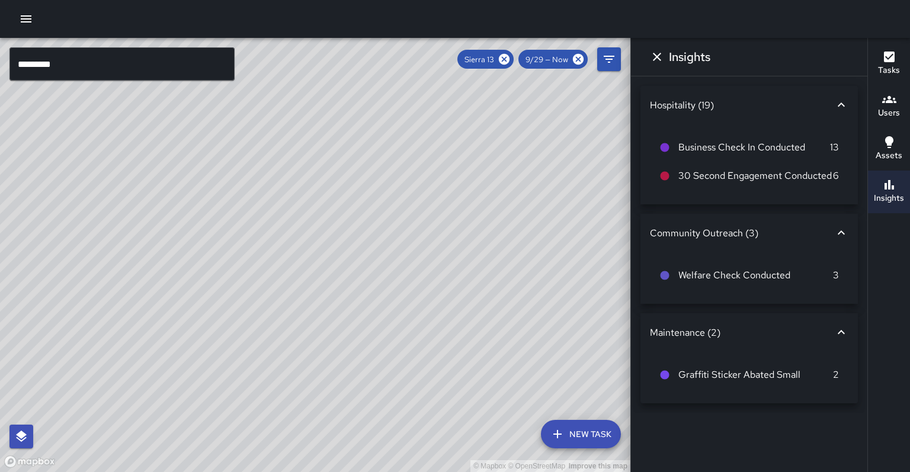
click at [111, 227] on div "© Mapbox © OpenStreetMap Improve this map" at bounding box center [315, 255] width 631 height 434
drag, startPoint x: 122, startPoint y: 242, endPoint x: 159, endPoint y: 184, distance: 69.2
click at [158, 183] on div "© Mapbox © OpenStreetMap Improve this map" at bounding box center [315, 255] width 631 height 434
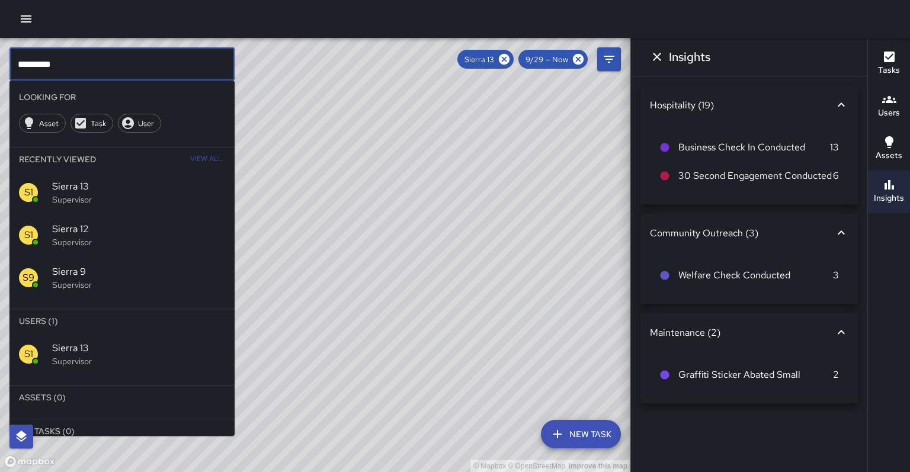
click at [64, 66] on input "*********" at bounding box center [121, 63] width 225 height 33
click at [511, 60] on icon at bounding box center [504, 59] width 13 height 13
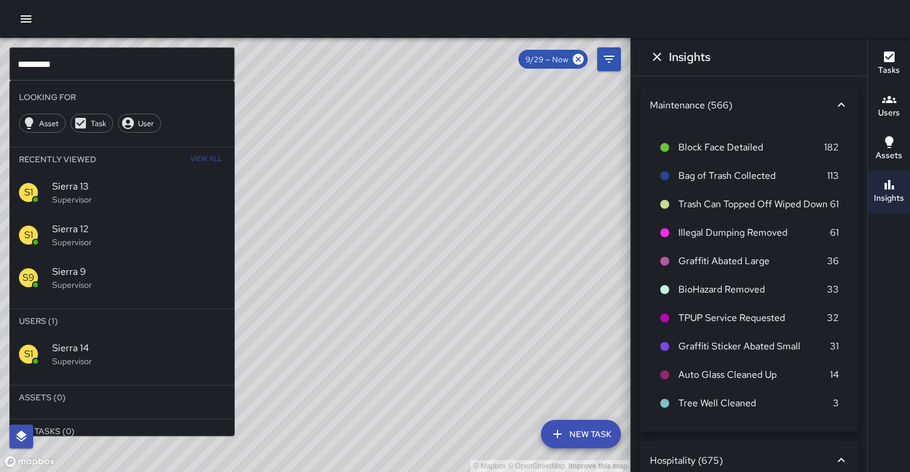
click at [122, 341] on span "Sierra 14" at bounding box center [138, 348] width 173 height 14
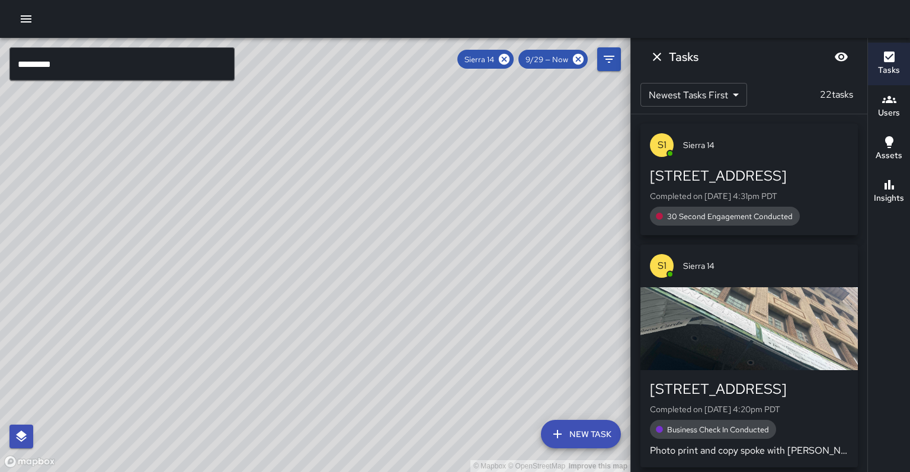
drag, startPoint x: 147, startPoint y: 248, endPoint x: 131, endPoint y: 302, distance: 56.3
click at [131, 302] on div "© Mapbox © OpenStreetMap Improve this map" at bounding box center [315, 255] width 631 height 434
drag, startPoint x: 216, startPoint y: 223, endPoint x: 190, endPoint y: 266, distance: 49.5
click at [190, 266] on div "© Mapbox © OpenStreetMap Improve this map" at bounding box center [315, 255] width 631 height 434
drag, startPoint x: 202, startPoint y: 248, endPoint x: 216, endPoint y: 241, distance: 16.7
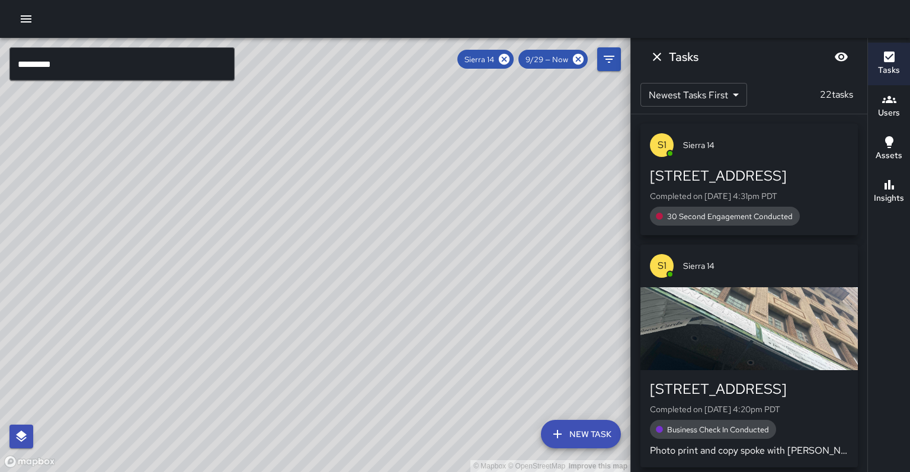
click at [216, 241] on div "© Mapbox © OpenStreetMap Improve this map" at bounding box center [315, 255] width 631 height 434
drag, startPoint x: 381, startPoint y: 216, endPoint x: 285, endPoint y: 387, distance: 196.4
click at [285, 387] on div "© Mapbox © OpenStreetMap Improve this map" at bounding box center [315, 255] width 631 height 434
drag, startPoint x: 251, startPoint y: 334, endPoint x: 340, endPoint y: 245, distance: 125.7
click at [340, 245] on div "© Mapbox © OpenStreetMap Improve this map" at bounding box center [315, 255] width 631 height 434
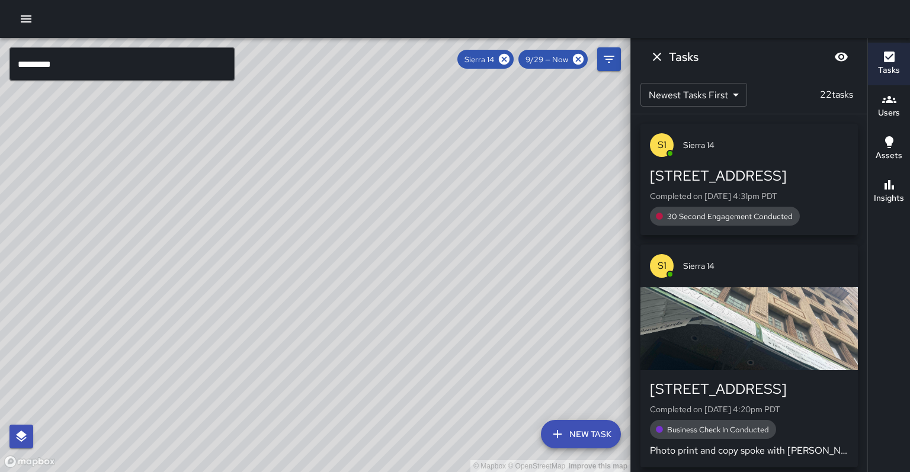
click at [894, 178] on icon "button" at bounding box center [890, 185] width 14 height 14
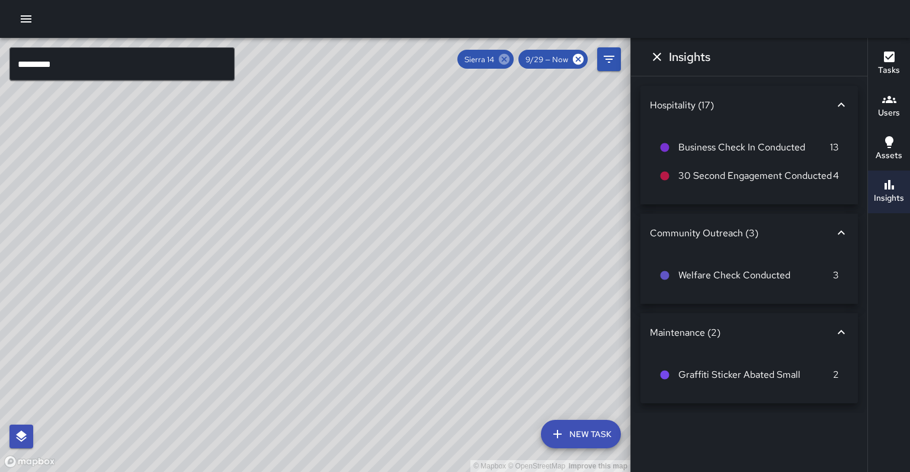
click at [511, 58] on icon at bounding box center [504, 59] width 13 height 13
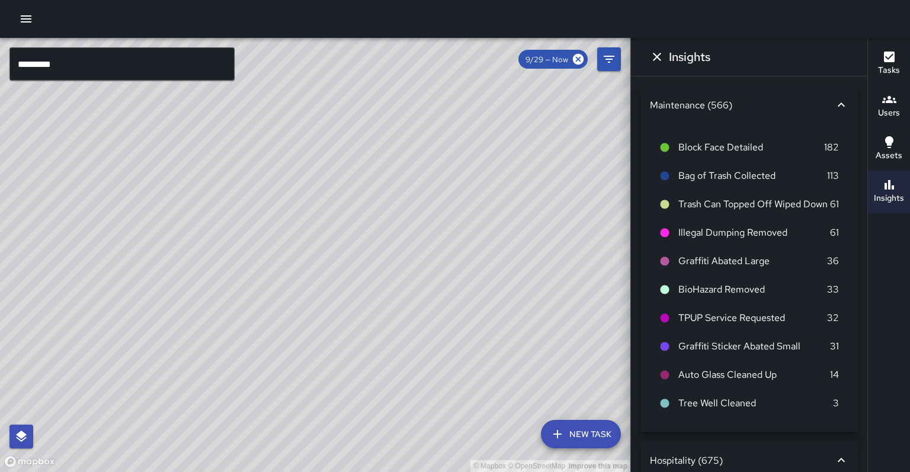
click at [144, 72] on input "*********" at bounding box center [121, 63] width 225 height 33
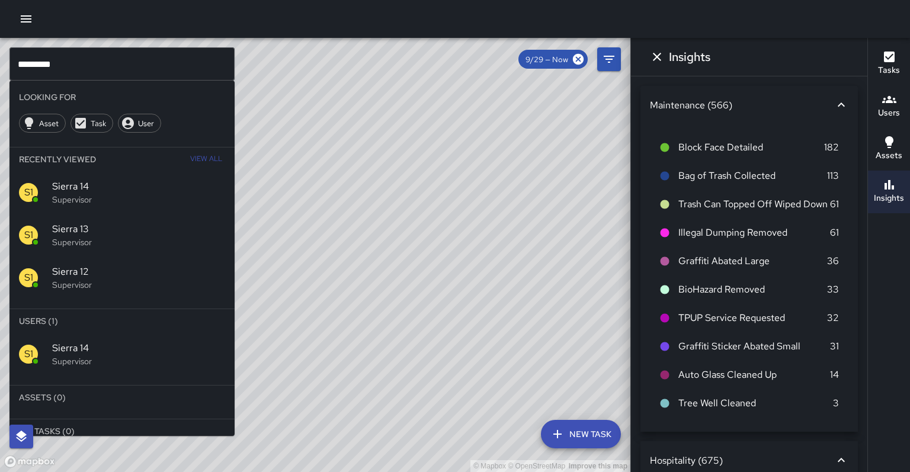
click at [333, 168] on div "© Mapbox © OpenStreetMap Improve this map" at bounding box center [315, 255] width 631 height 434
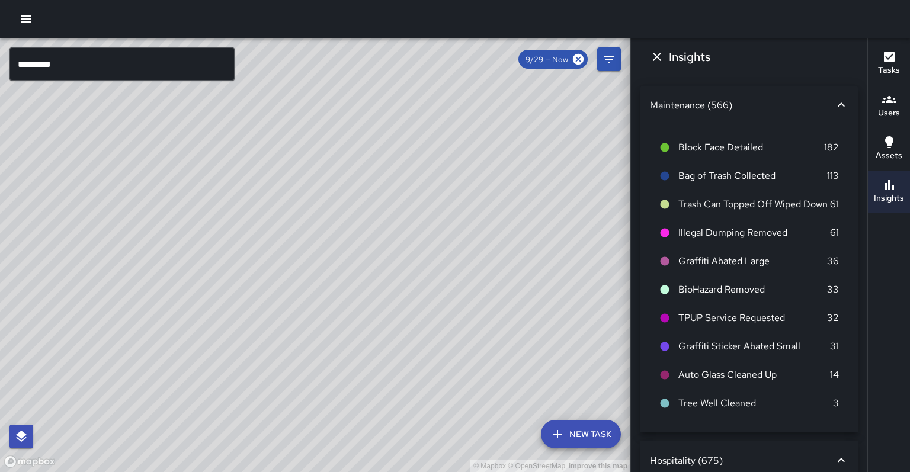
drag, startPoint x: 298, startPoint y: 191, endPoint x: 232, endPoint y: 266, distance: 100.0
click at [232, 266] on div "© Mapbox © OpenStreetMap Improve this map E5 Echo [STREET_ADDRESS] Completed on…" at bounding box center [315, 255] width 631 height 434
drag, startPoint x: 222, startPoint y: 270, endPoint x: 273, endPoint y: 232, distance: 64.0
click at [273, 232] on div "© Mapbox © OpenStreetMap Improve this map" at bounding box center [315, 255] width 631 height 434
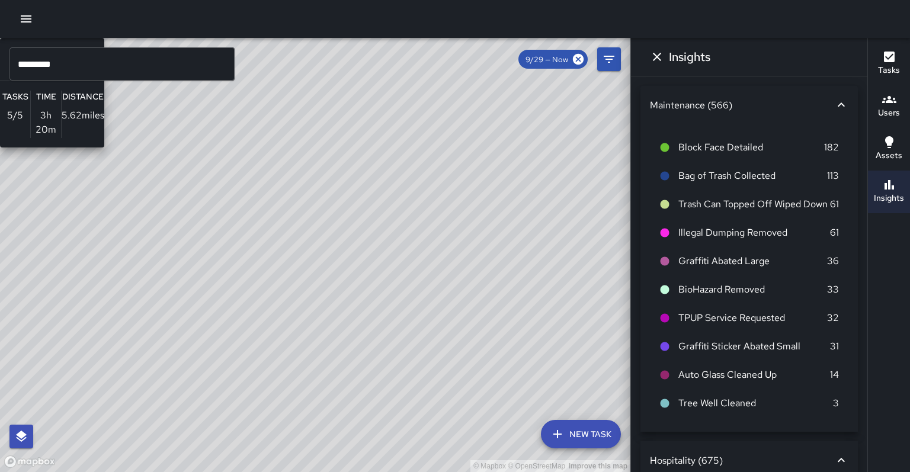
drag, startPoint x: 209, startPoint y: 338, endPoint x: 237, endPoint y: 261, distance: 82.1
click at [220, 258] on div "© Mapbox © OpenStreetMap Improve this map C2 Cobra 2 Supervisor Tasks 5 / 5 Tim…" at bounding box center [315, 255] width 631 height 434
click at [235, 261] on div "© Mapbox © OpenStreetMap Improve this map C2 Cobra 2 Supervisor Tasks 5 / 5 Tim…" at bounding box center [315, 255] width 631 height 434
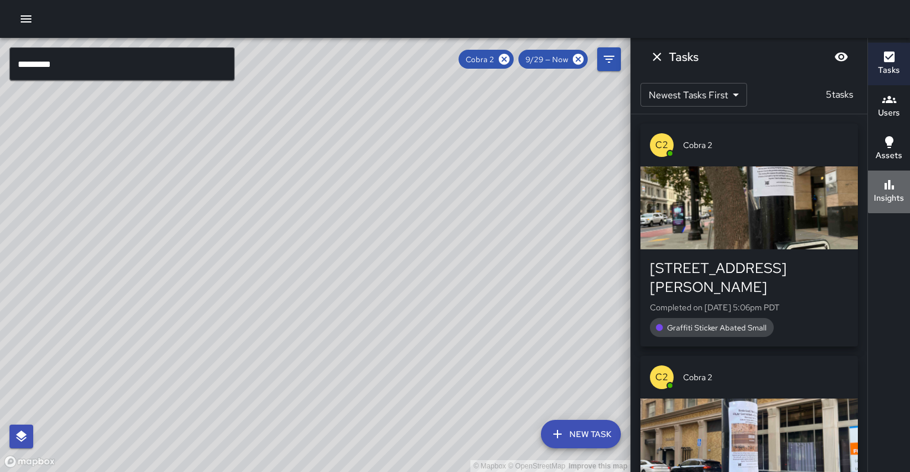
click at [901, 179] on div "Insights" at bounding box center [889, 191] width 30 height 27
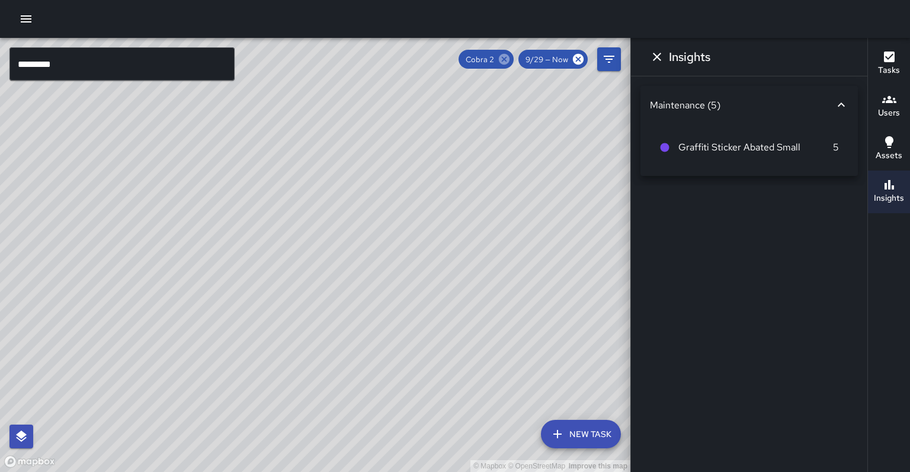
click at [511, 62] on icon at bounding box center [504, 59] width 13 height 13
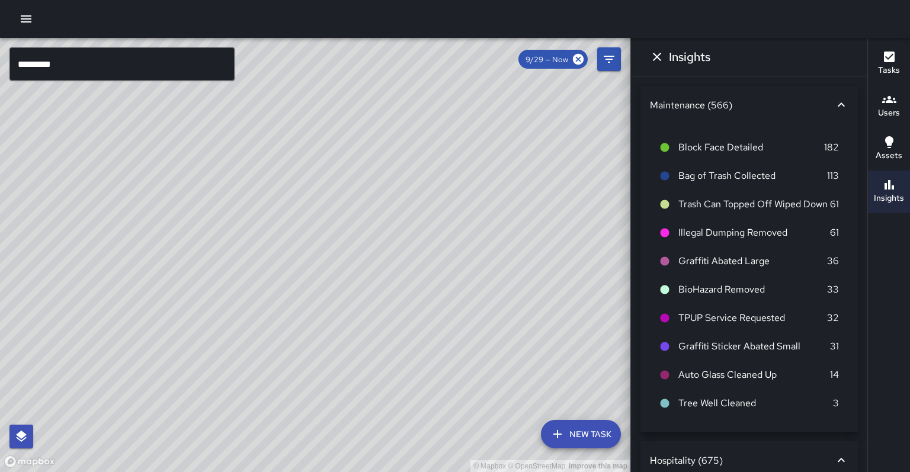
drag, startPoint x: 380, startPoint y: 142, endPoint x: 388, endPoint y: 200, distance: 58.6
click at [388, 200] on div "© Mapbox © OpenStreetMap Improve this map" at bounding box center [315, 255] width 631 height 434
drag, startPoint x: 278, startPoint y: 167, endPoint x: 277, endPoint y: 180, distance: 13.6
click at [278, 180] on div "© Mapbox © OpenStreetMap Improve this map" at bounding box center [315, 255] width 631 height 434
drag, startPoint x: 370, startPoint y: 149, endPoint x: 290, endPoint y: 223, distance: 108.6
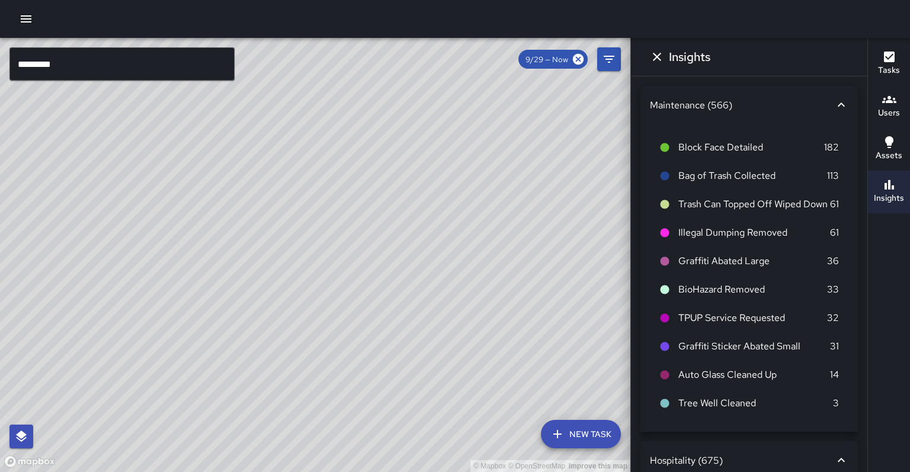
click at [290, 223] on div "© Mapbox © OpenStreetMap Improve this map" at bounding box center [315, 255] width 631 height 434
drag, startPoint x: 331, startPoint y: 286, endPoint x: 308, endPoint y: 213, distance: 76.3
click at [308, 213] on div "© Mapbox © OpenStreetMap Improve this map" at bounding box center [315, 255] width 631 height 434
click at [578, 62] on icon at bounding box center [578, 59] width 11 height 11
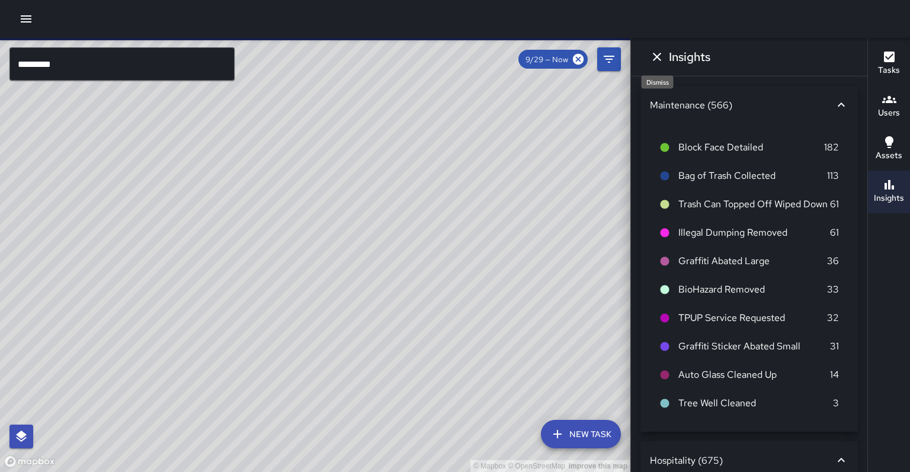
click at [651, 57] on icon "Dismiss" at bounding box center [657, 57] width 14 height 14
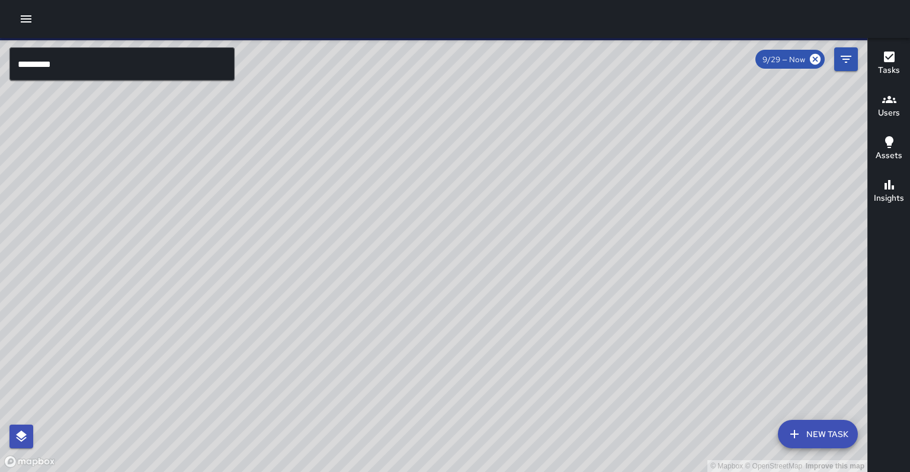
drag, startPoint x: 575, startPoint y: 158, endPoint x: 475, endPoint y: 218, distance: 116.2
click at [475, 218] on div "© Mapbox © OpenStreetMap Improve this map" at bounding box center [434, 255] width 868 height 434
click at [459, 236] on div "© Mapbox © OpenStreetMap Improve this map" at bounding box center [434, 255] width 868 height 434
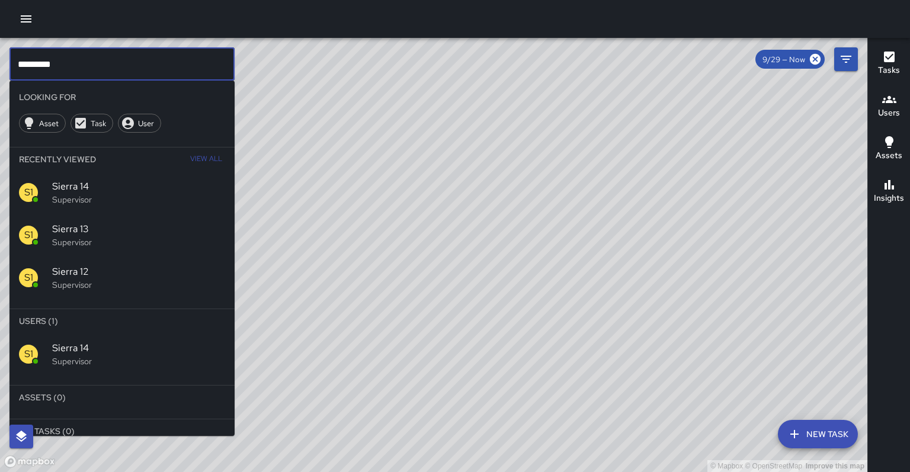
click at [161, 63] on input "*********" at bounding box center [121, 63] width 225 height 33
click at [191, 279] on p "Supervisor" at bounding box center [138, 285] width 173 height 12
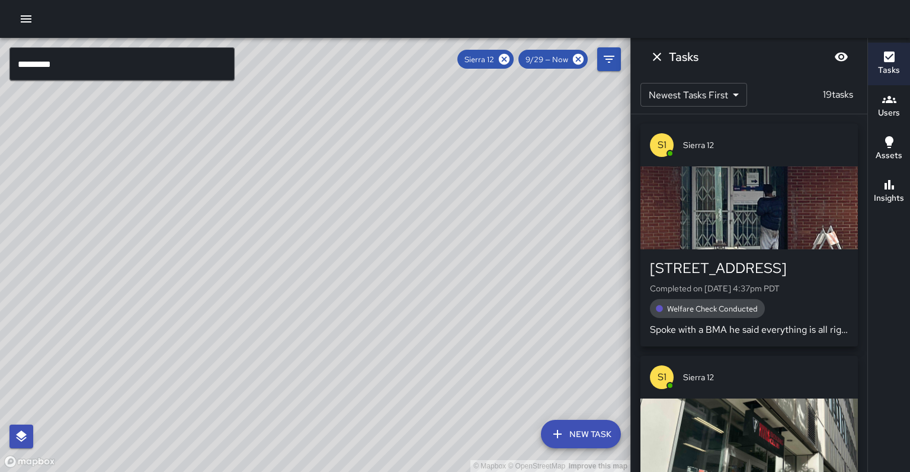
drag, startPoint x: 375, startPoint y: 193, endPoint x: 369, endPoint y: 231, distance: 37.8
click at [369, 231] on div "© Mapbox © OpenStreetMap Improve this map" at bounding box center [315, 255] width 631 height 434
click at [511, 60] on icon at bounding box center [504, 59] width 13 height 13
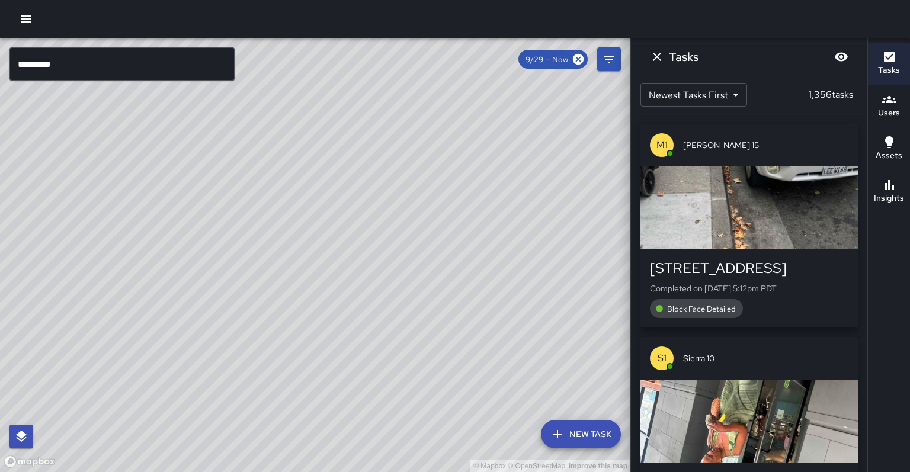
click at [114, 62] on input "*********" at bounding box center [121, 63] width 225 height 33
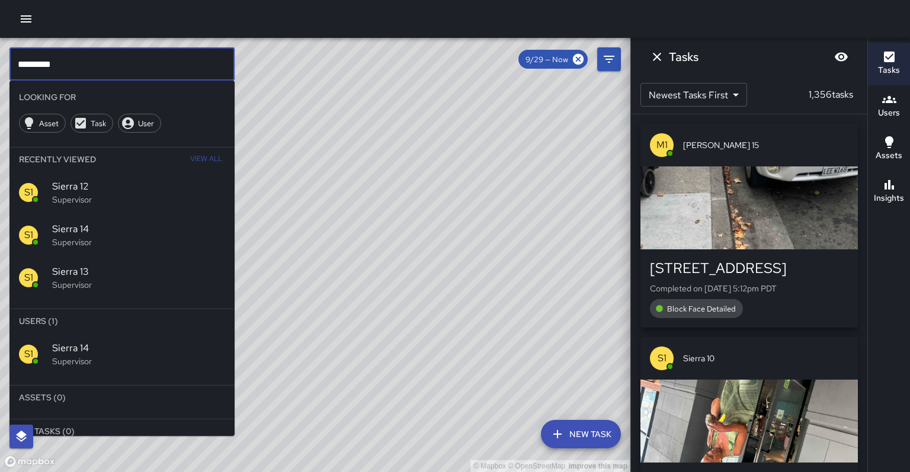
click at [83, 228] on div "S1 Sierra 14 Supervisor" at bounding box center [121, 235] width 225 height 43
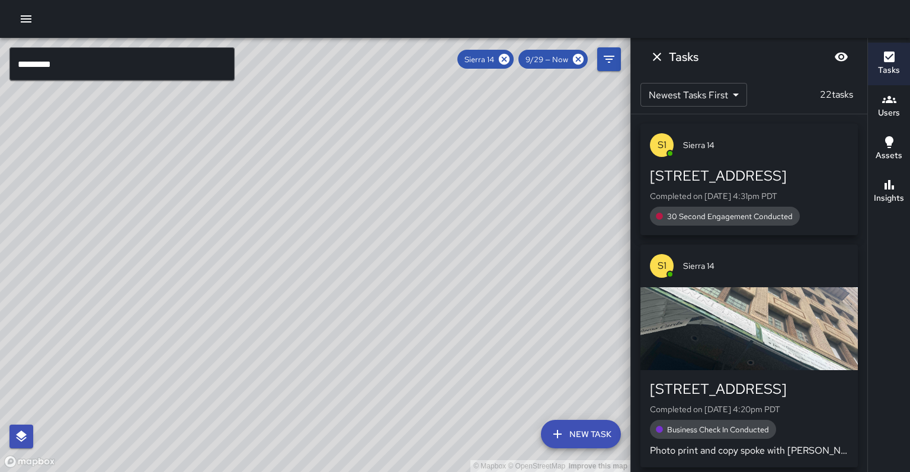
drag, startPoint x: 185, startPoint y: 372, endPoint x: 222, endPoint y: 308, distance: 73.3
click at [222, 308] on div "© Mapbox © OpenStreetMap Improve this map" at bounding box center [315, 255] width 631 height 434
drag, startPoint x: 192, startPoint y: 351, endPoint x: 225, endPoint y: 328, distance: 40.4
click at [225, 328] on div "© Mapbox © OpenStreetMap Improve this map" at bounding box center [315, 255] width 631 height 434
drag, startPoint x: 194, startPoint y: 213, endPoint x: 249, endPoint y: 142, distance: 89.2
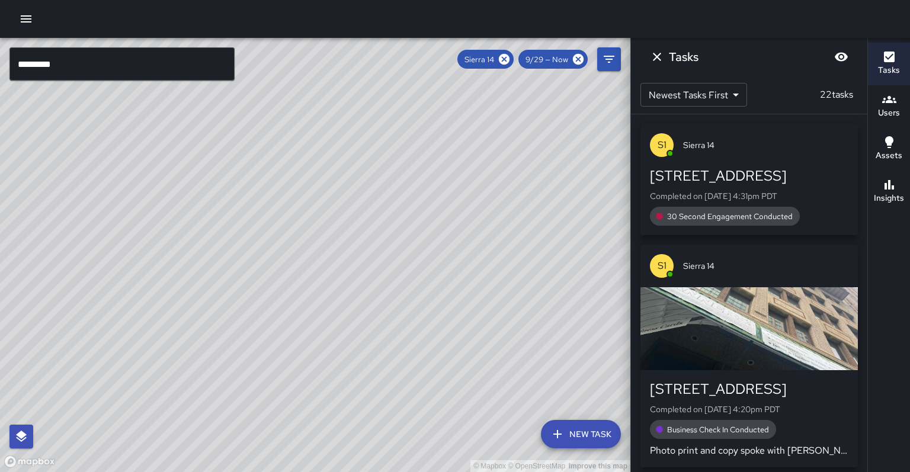
click at [249, 142] on div "© Mapbox © OpenStreetMap Improve this map" at bounding box center [315, 255] width 631 height 434
click at [510, 59] on icon at bounding box center [504, 59] width 11 height 11
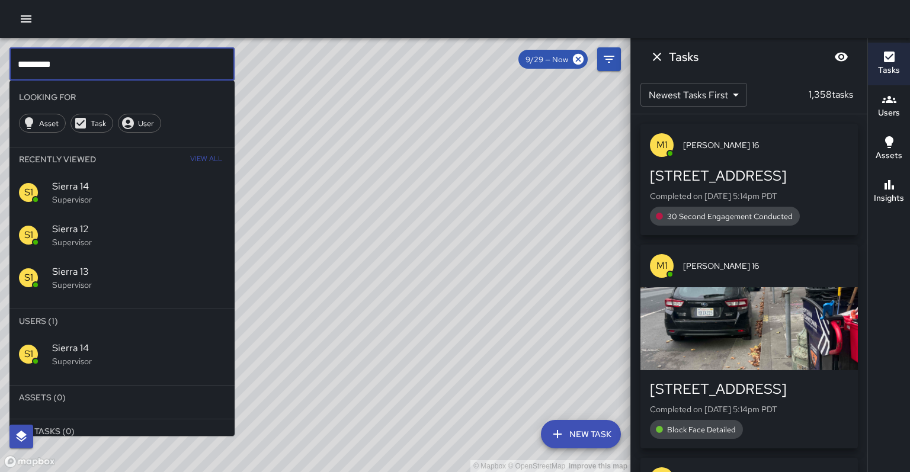
drag, startPoint x: 189, startPoint y: 52, endPoint x: 110, endPoint y: 61, distance: 79.3
click at [110, 61] on input "*********" at bounding box center [121, 63] width 225 height 33
click at [184, 268] on div "S1 Sierra 13 Supervisor" at bounding box center [121, 278] width 225 height 43
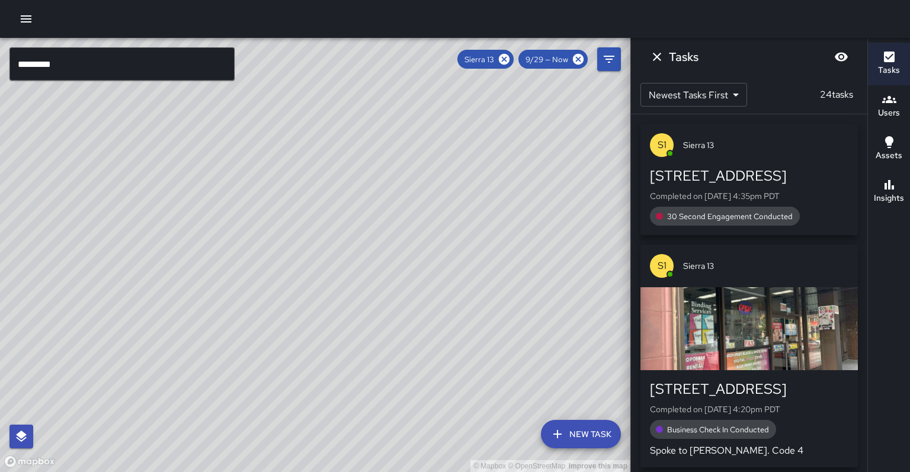
drag, startPoint x: 306, startPoint y: 330, endPoint x: 322, endPoint y: 362, distance: 36.3
click at [322, 362] on div "© Mapbox © OpenStreetMap Improve this map" at bounding box center [315, 255] width 631 height 434
click at [510, 57] on icon at bounding box center [504, 59] width 11 height 11
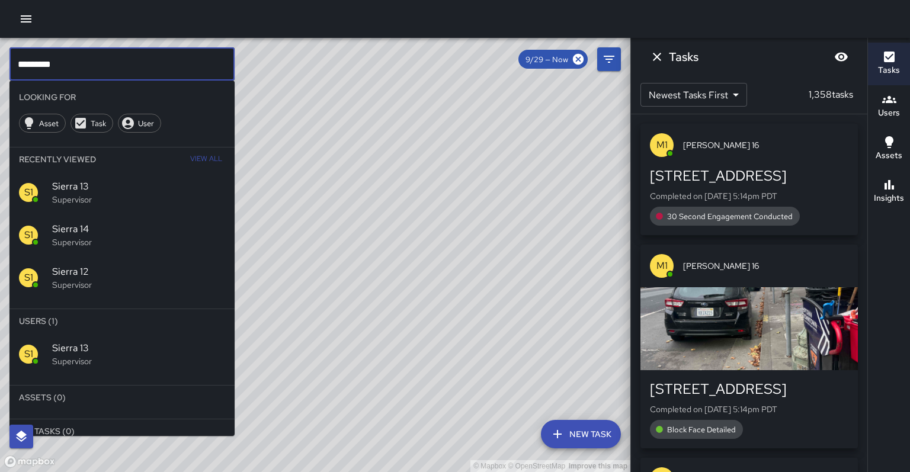
click at [170, 62] on input "*********" at bounding box center [121, 63] width 225 height 33
click at [171, 222] on span "Sierra 14" at bounding box center [138, 229] width 173 height 14
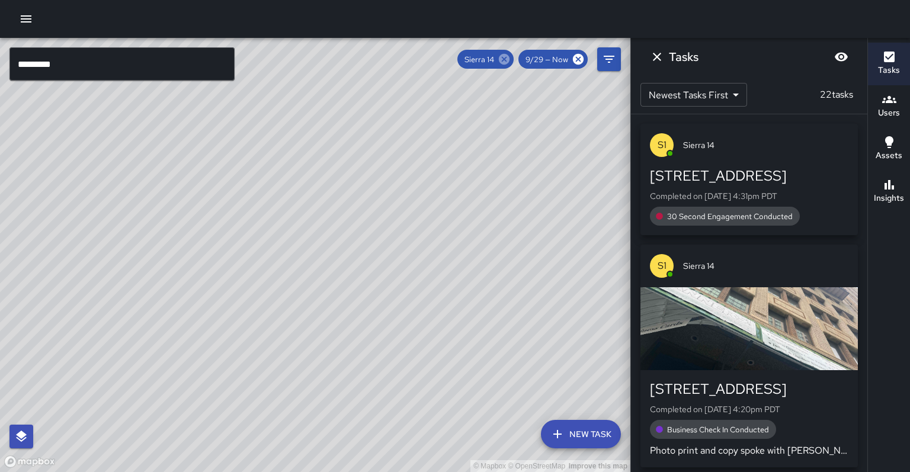
click at [511, 60] on icon at bounding box center [504, 59] width 13 height 13
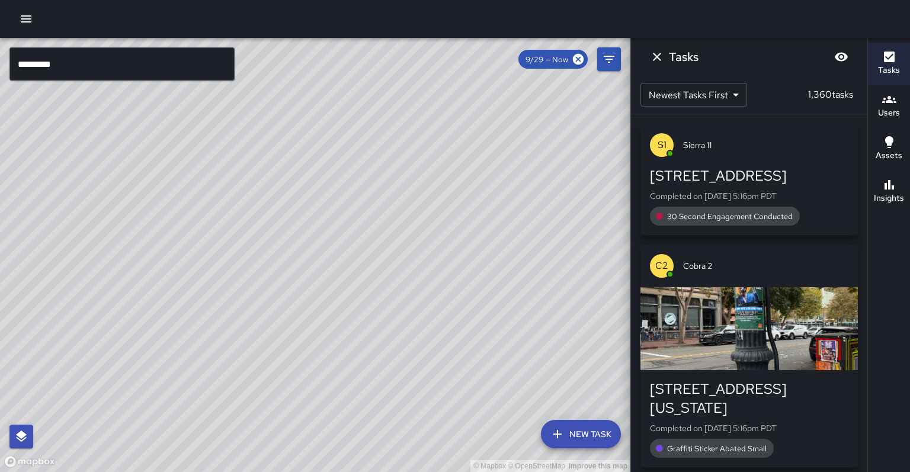
click at [190, 73] on input "*********" at bounding box center [121, 63] width 225 height 33
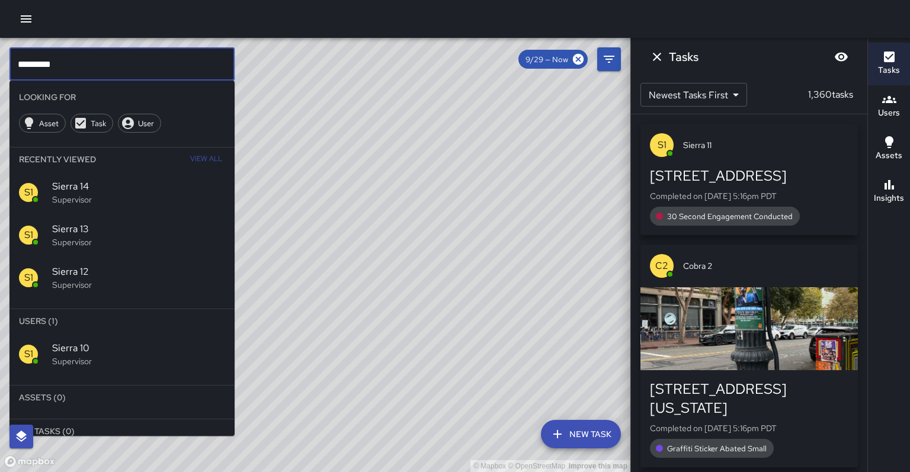
type input "*********"
drag, startPoint x: 148, startPoint y: 295, endPoint x: 138, endPoint y: 304, distance: 13.8
click at [148, 309] on li "Users (1)" at bounding box center [121, 321] width 225 height 24
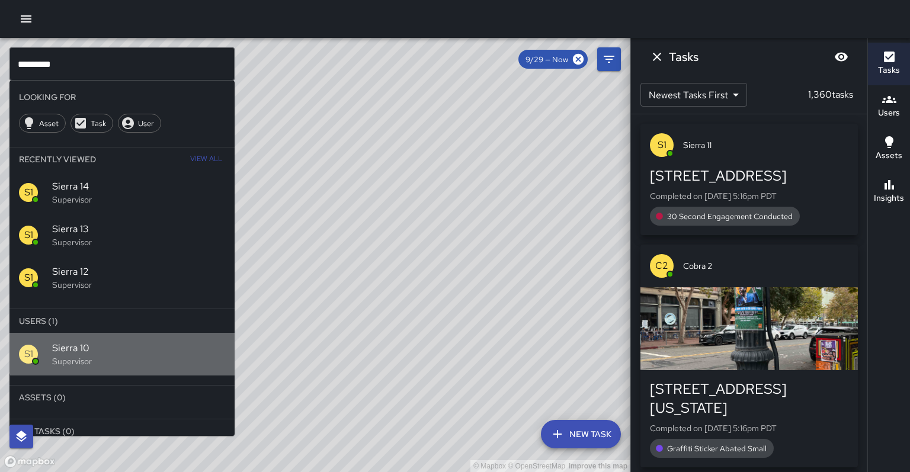
click at [135, 333] on div "S1 Sierra 10 Supervisor" at bounding box center [121, 354] width 225 height 43
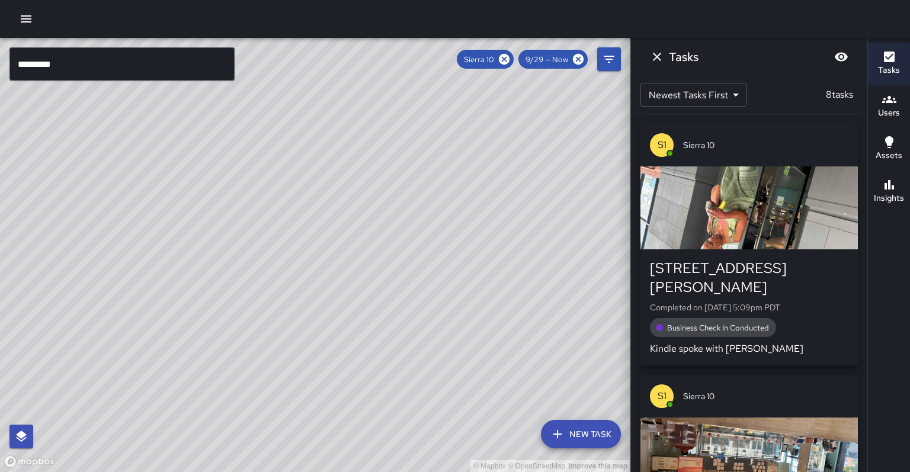
drag, startPoint x: 222, startPoint y: 258, endPoint x: 243, endPoint y: 241, distance: 27.4
click at [243, 241] on div "© Mapbox © OpenStreetMap Improve this map" at bounding box center [315, 255] width 631 height 434
drag, startPoint x: 243, startPoint y: 241, endPoint x: 254, endPoint y: 234, distance: 13.0
click at [254, 234] on div "© Mapbox © OpenStreetMap Improve this map" at bounding box center [315, 255] width 631 height 434
